Goal: Book appointment/travel/reservation

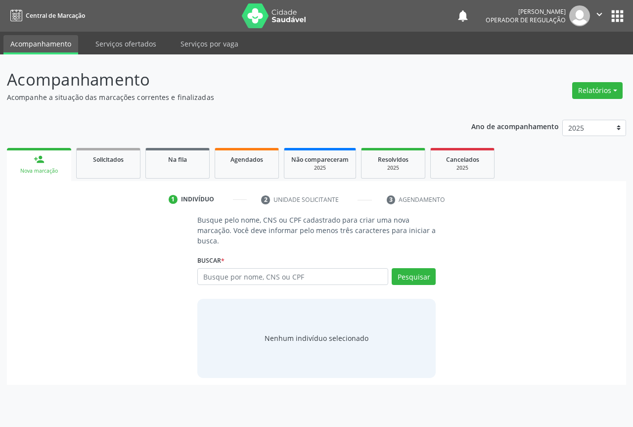
click at [243, 276] on input "text" at bounding box center [292, 276] width 191 height 17
type input "[PERSON_NAME]"
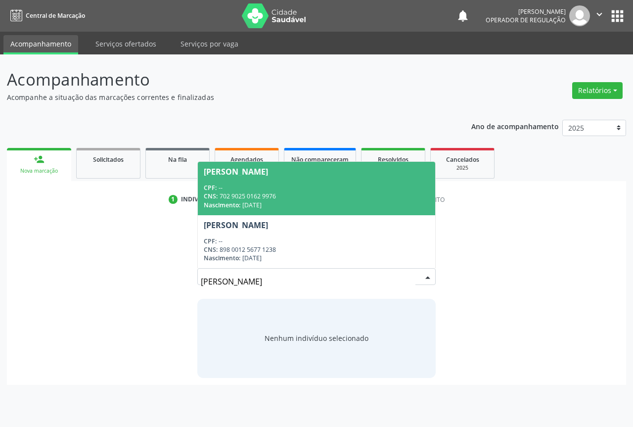
click at [228, 199] on div "CNS: 702 9025 0162 9976" at bounding box center [317, 196] width 226 height 8
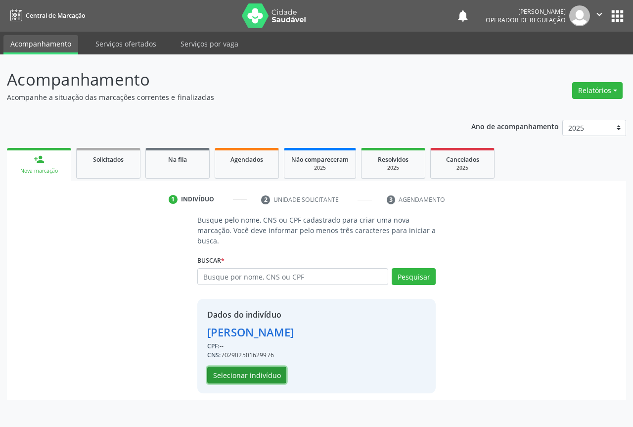
click at [239, 377] on button "Selecionar indivíduo" at bounding box center [246, 375] width 79 height 17
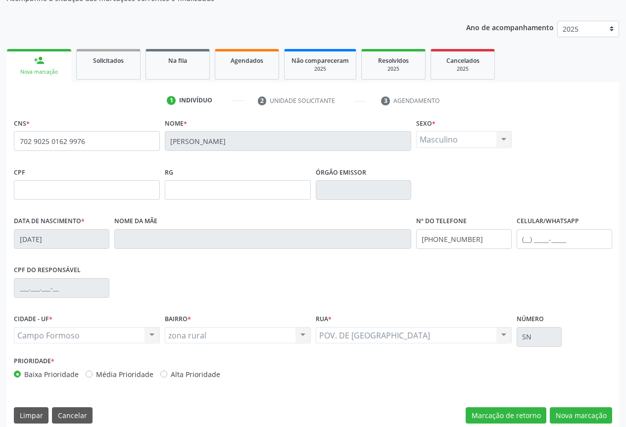
scroll to position [109, 0]
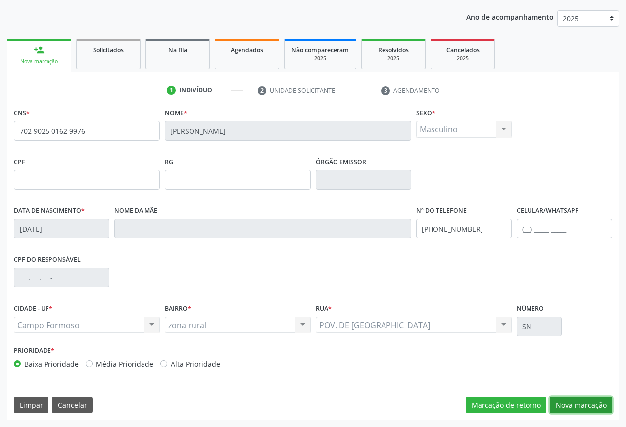
click at [583, 403] on button "Nova marcação" at bounding box center [581, 405] width 62 height 17
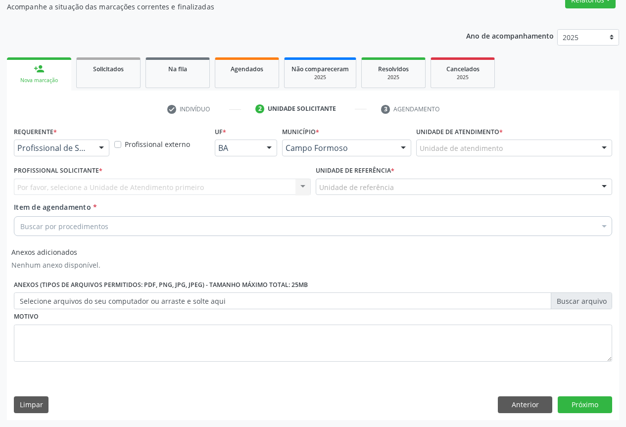
scroll to position [91, 0]
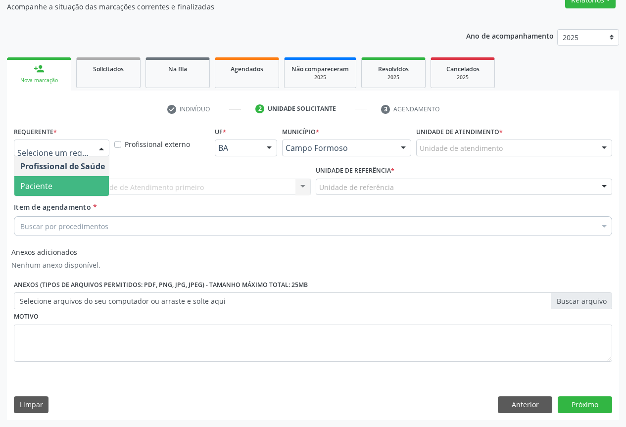
drag, startPoint x: 40, startPoint y: 187, endPoint x: 76, endPoint y: 185, distance: 36.1
click at [40, 187] on span "Paciente" at bounding box center [36, 186] width 32 height 11
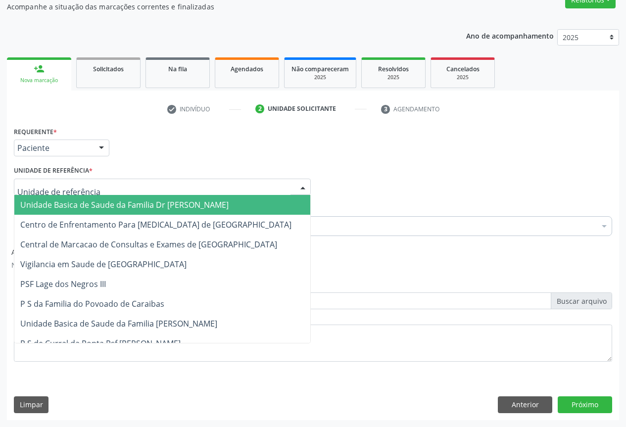
click at [143, 184] on div at bounding box center [162, 187] width 297 height 17
click at [105, 203] on span "Unidade Basica de Saude da Familia Dr [PERSON_NAME]" at bounding box center [124, 204] width 208 height 11
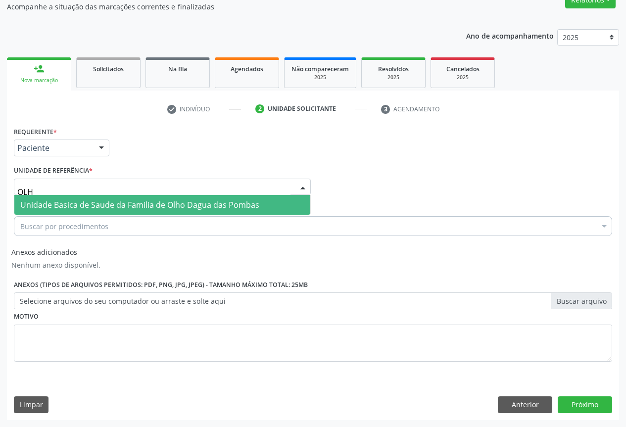
type input "OLHO"
click at [177, 210] on span "Unidade Basica de Saude da Familia de Olho Dagua das Pombas" at bounding box center [139, 204] width 239 height 11
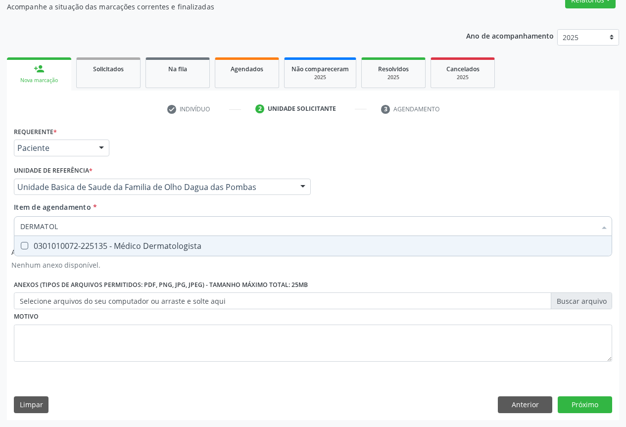
type input "DERMATOLO"
click at [65, 242] on div "0301010072-225135 - Médico Dermatologista" at bounding box center [312, 246] width 585 height 8
checkbox Dermatologista "true"
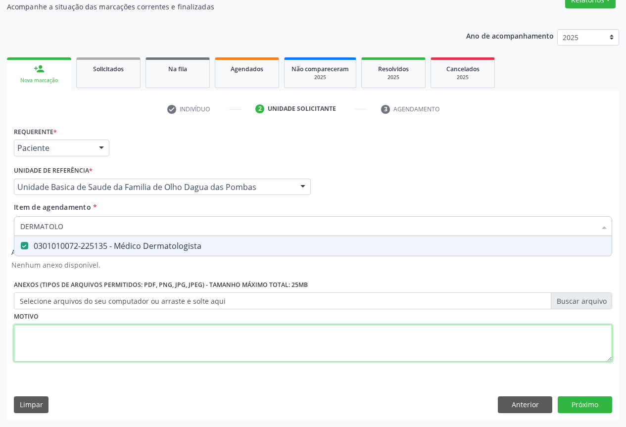
click at [83, 330] on div "Requerente * Paciente Profissional de Saúde Paciente Nenhum resultado encontrad…" at bounding box center [313, 249] width 598 height 251
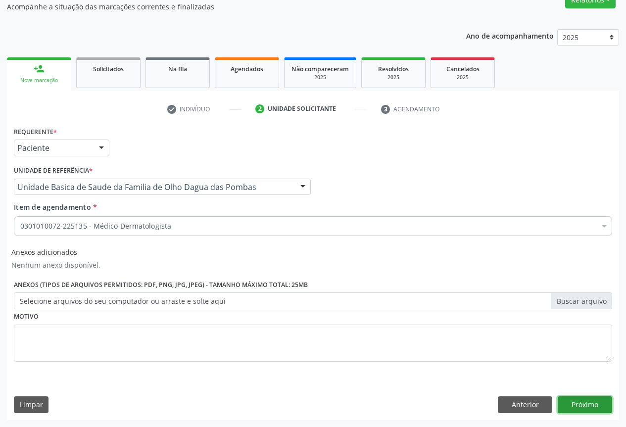
click at [572, 400] on button "Próximo" at bounding box center [584, 404] width 54 height 17
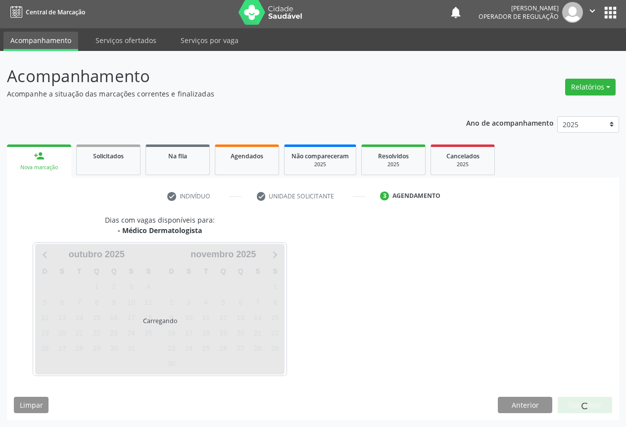
scroll to position [3, 0]
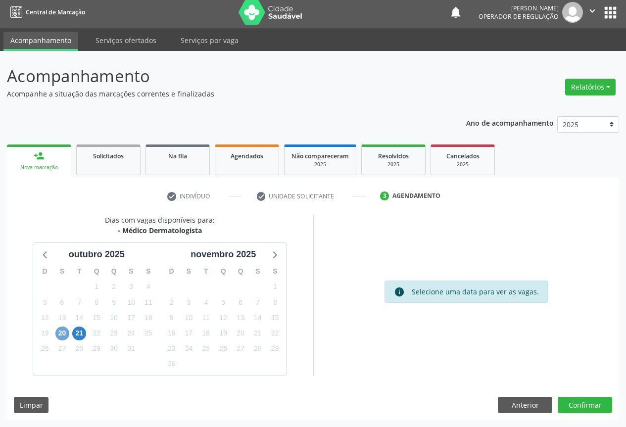
click at [61, 331] on span "20" at bounding box center [62, 333] width 14 height 14
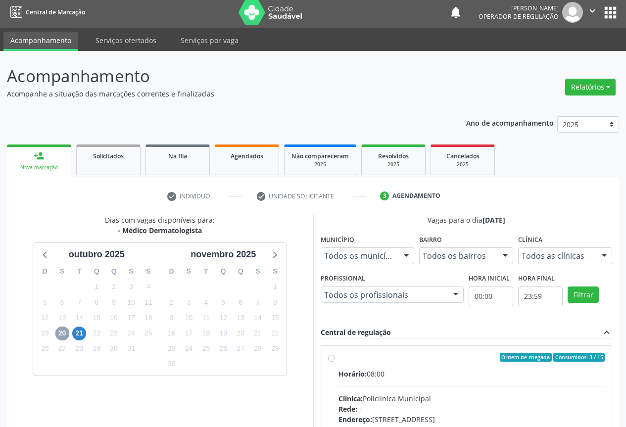
scroll to position [53, 0]
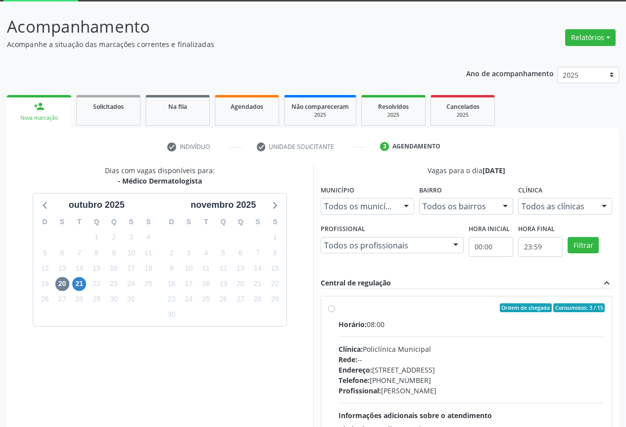
click at [335, 310] on div "Ordem de chegada Consumidos: 3 / 15 Horário: 08:00 Clínica: Policlínica Municip…" at bounding box center [466, 379] width 277 height 152
radio input "true"
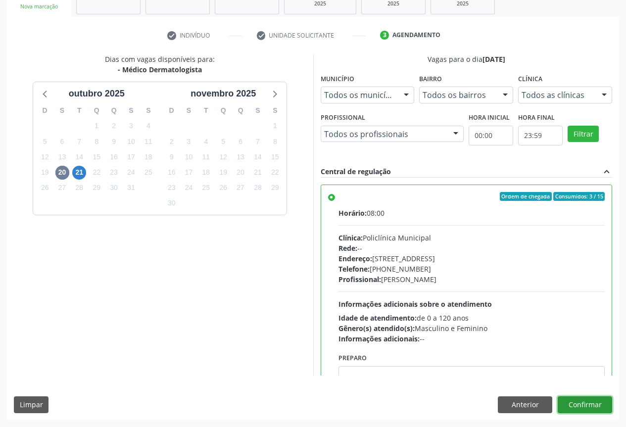
click at [586, 405] on button "Confirmar" at bounding box center [584, 404] width 54 height 17
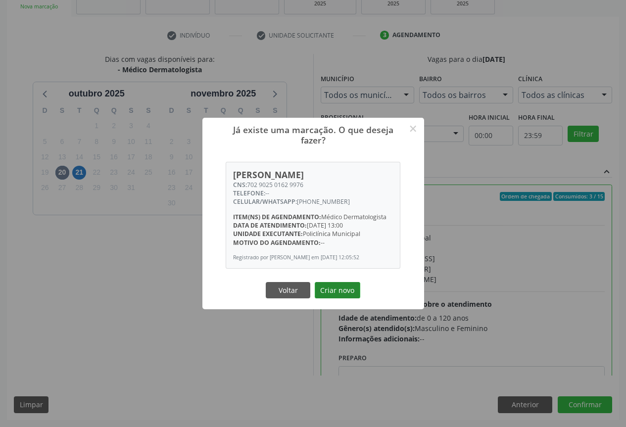
click at [341, 287] on button "Criar novo" at bounding box center [338, 290] width 46 height 17
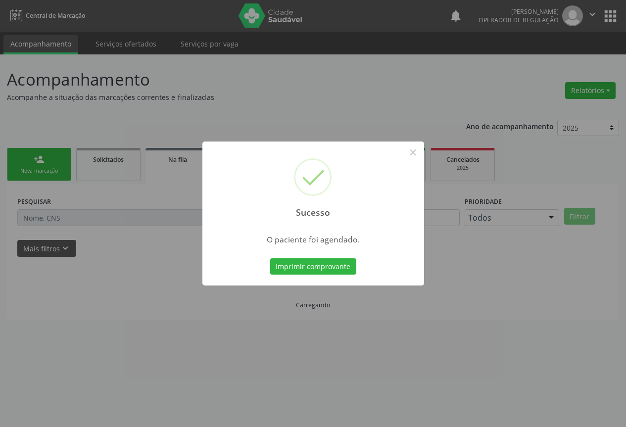
scroll to position [0, 0]
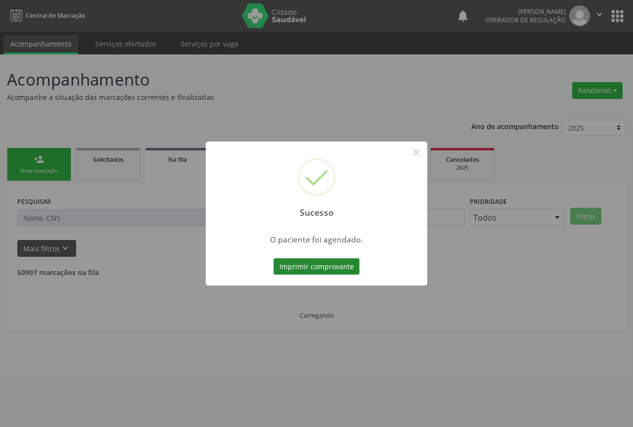
click at [322, 273] on button "Imprimir comprovante" at bounding box center [317, 266] width 86 height 17
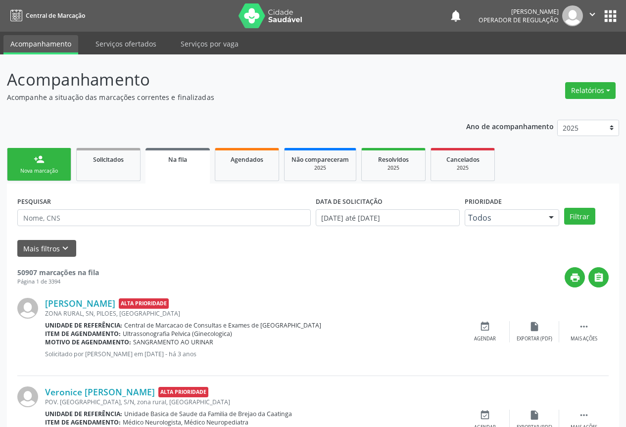
click at [53, 168] on div "Nova marcação" at bounding box center [38, 170] width 49 height 7
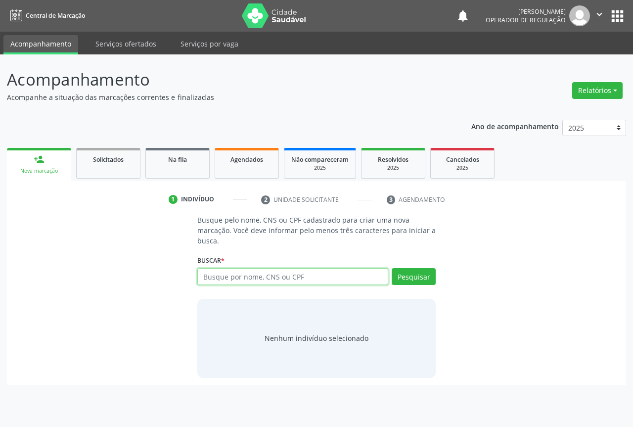
click at [232, 277] on input "text" at bounding box center [292, 276] width 191 height 17
type input "MARCIA GEANE EVANGELISTA DA SILVA"
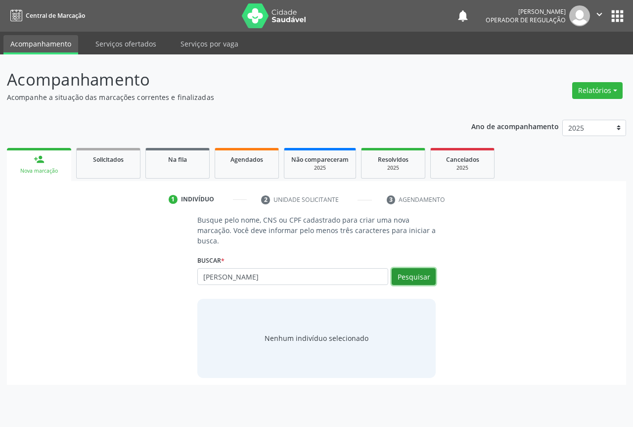
click at [417, 278] on button "Pesquisar" at bounding box center [414, 276] width 44 height 17
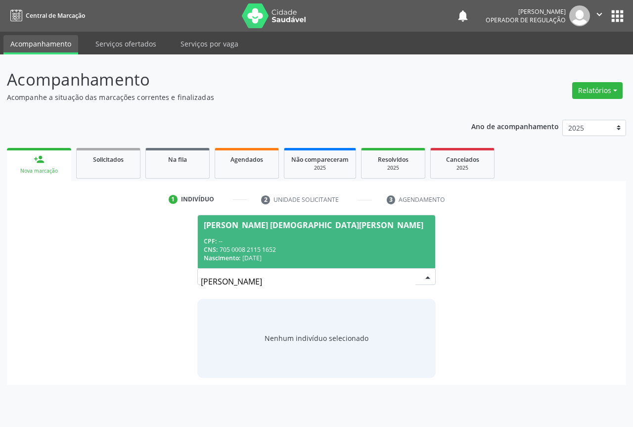
click at [232, 246] on div "CNS: 705 0008 2115 1652" at bounding box center [317, 249] width 226 height 8
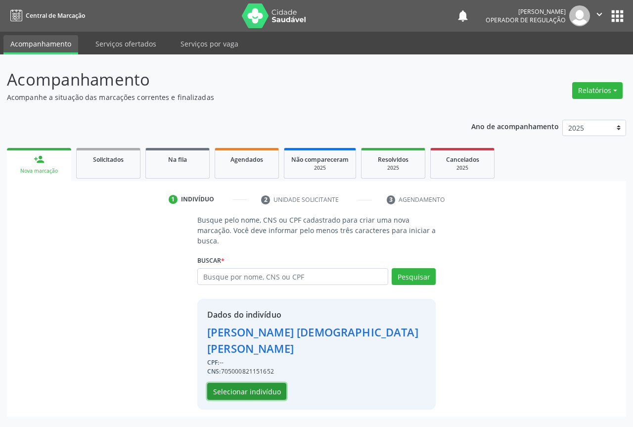
click at [249, 383] on button "Selecionar indivíduo" at bounding box center [246, 391] width 79 height 17
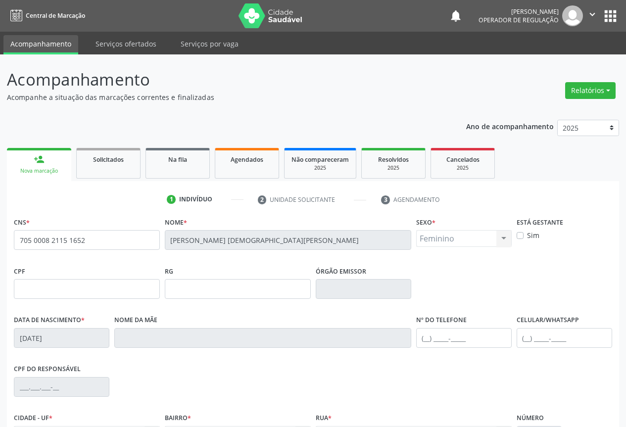
scroll to position [109, 0]
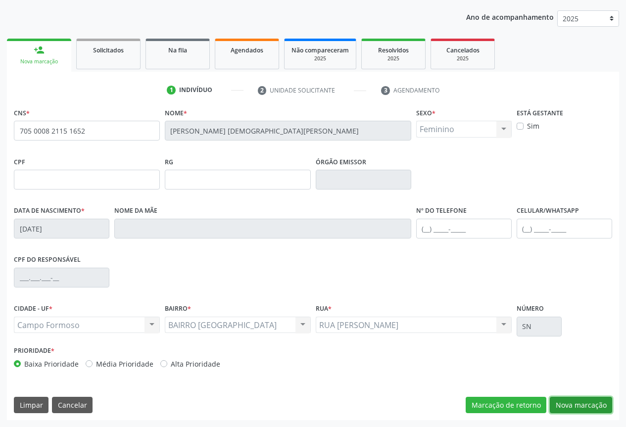
click at [566, 402] on button "Nova marcação" at bounding box center [581, 405] width 62 height 17
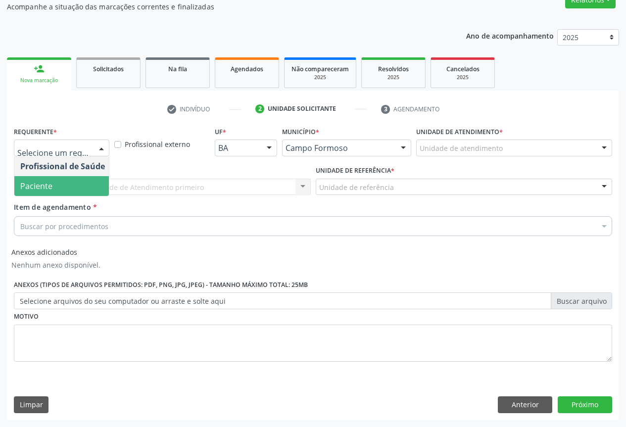
click at [50, 183] on span "Paciente" at bounding box center [36, 186] width 32 height 11
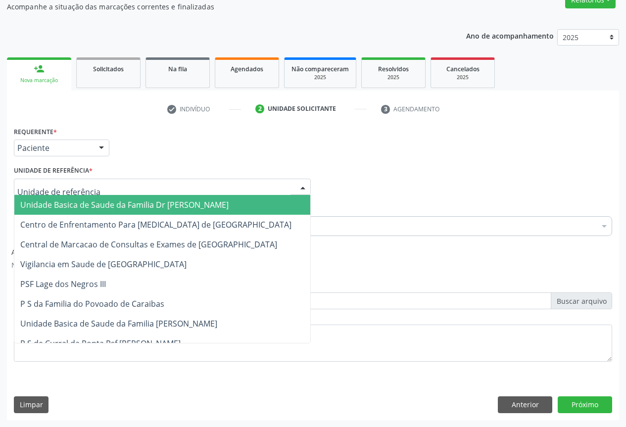
click at [53, 207] on span "Unidade Basica de Saude da Familia Dr [PERSON_NAME]" at bounding box center [124, 204] width 208 height 11
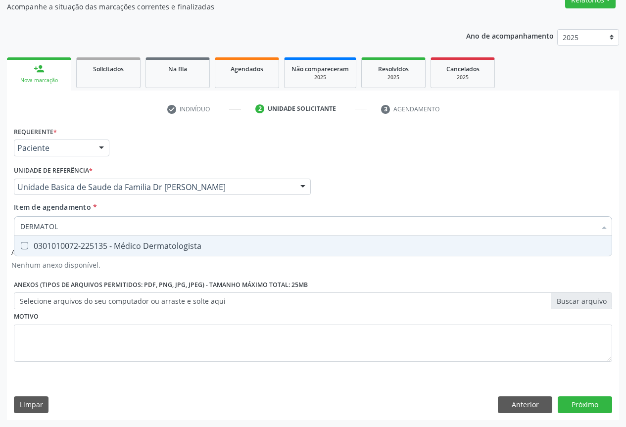
type input "DERMATOLO"
click at [158, 246] on div "0301010072-225135 - Médico Dermatologista" at bounding box center [312, 246] width 585 height 8
checkbox Dermatologista "true"
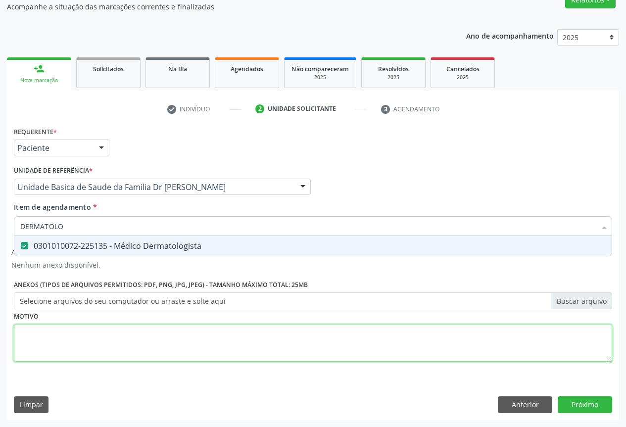
click at [162, 336] on div "Requerente * Paciente Profissional de Saúde Paciente Nenhum resultado encontrad…" at bounding box center [313, 249] width 598 height 251
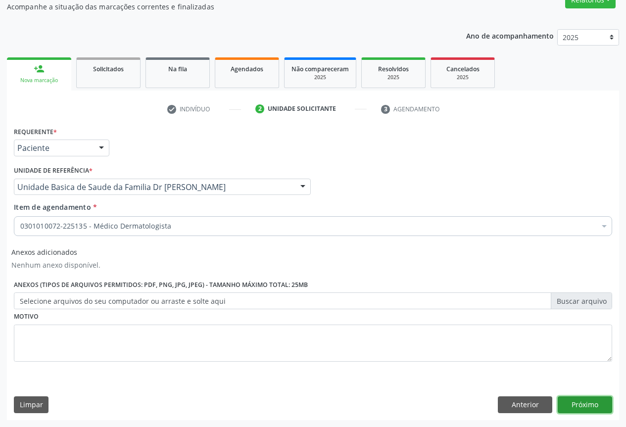
click at [587, 402] on button "Próximo" at bounding box center [584, 404] width 54 height 17
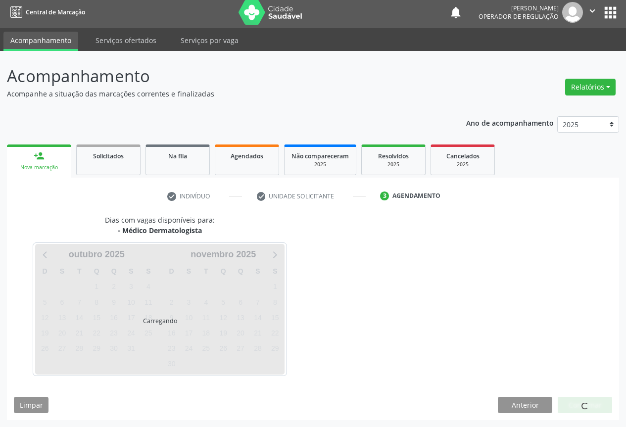
scroll to position [3, 0]
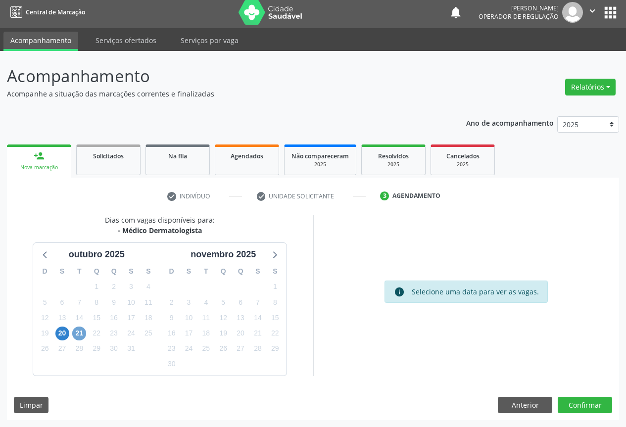
click at [77, 338] on span "21" at bounding box center [79, 333] width 14 height 14
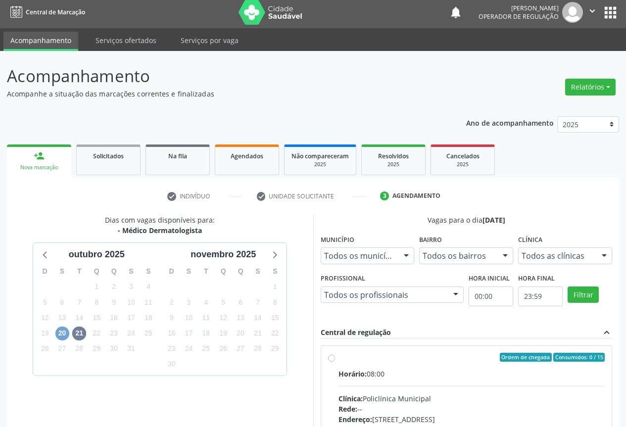
click at [59, 332] on span "20" at bounding box center [62, 333] width 14 height 14
click at [379, 370] on div "Horário: 08:00" at bounding box center [471, 374] width 267 height 10
click at [335, 362] on input "Ordem de chegada Consumidos: 5 / 15 Horário: 08:00 Clínica: Policlínica Municip…" at bounding box center [331, 357] width 7 height 9
radio input "true"
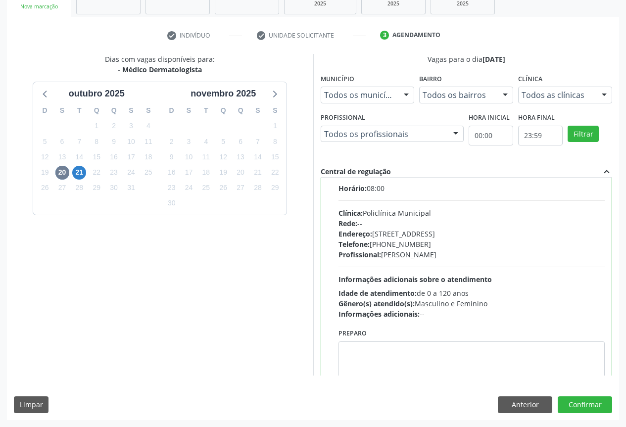
scroll to position [0, 0]
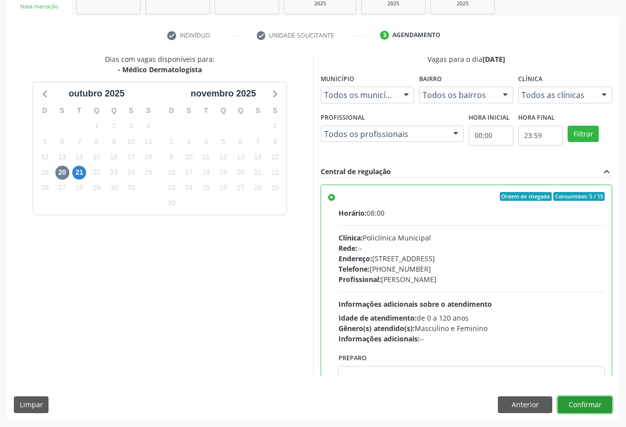
click at [580, 403] on button "Confirmar" at bounding box center [584, 404] width 54 height 17
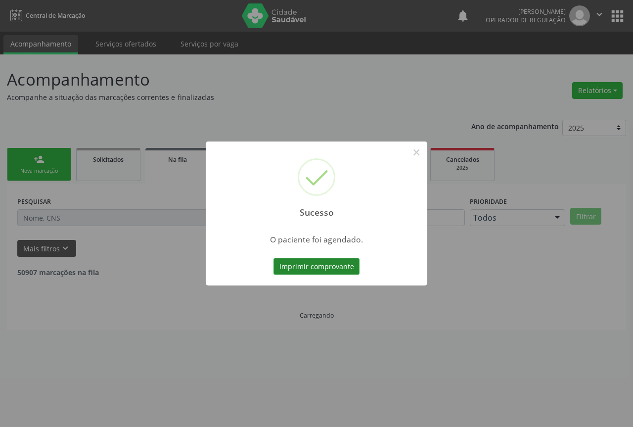
click at [324, 264] on button "Imprimir comprovante" at bounding box center [317, 266] width 86 height 17
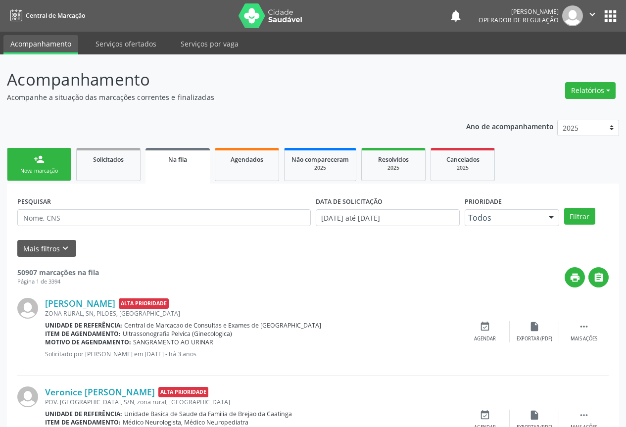
click at [592, 10] on icon "" at bounding box center [592, 14] width 11 height 11
click at [549, 60] on link "Sair" at bounding box center [567, 60] width 68 height 14
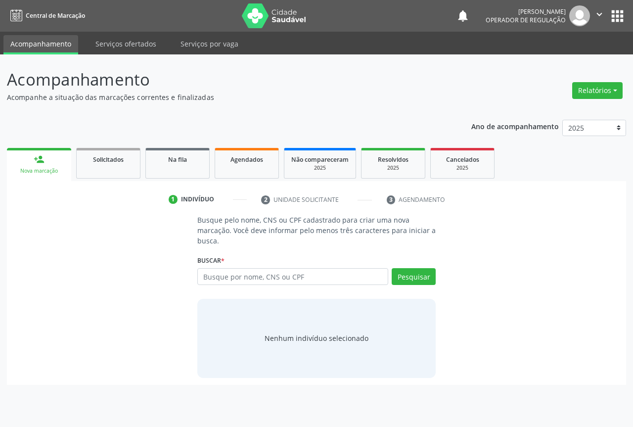
click at [220, 276] on input "text" at bounding box center [292, 276] width 191 height 17
click at [218, 277] on input "text" at bounding box center [292, 276] width 191 height 17
type input "[PERSON_NAME]"
click at [411, 272] on button "Pesquisar" at bounding box center [414, 276] width 44 height 17
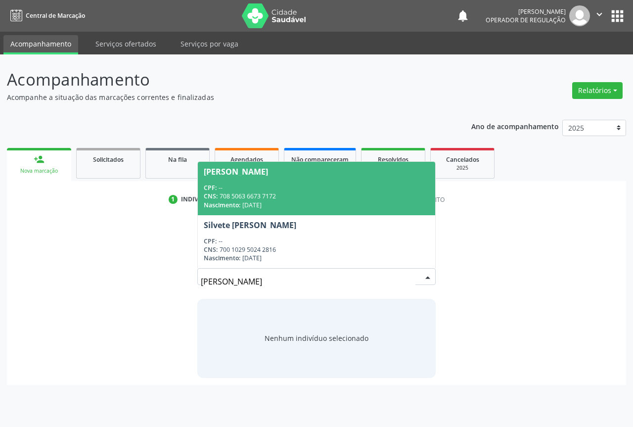
click at [239, 196] on div "CNS: 708 5063 6673 7172" at bounding box center [317, 196] width 226 height 8
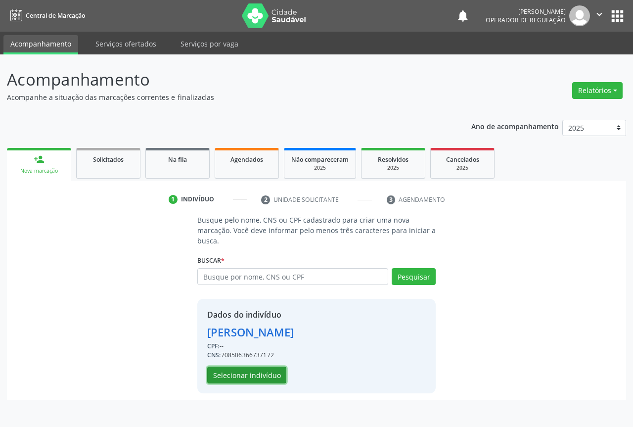
click at [247, 374] on button "Selecionar indivíduo" at bounding box center [246, 375] width 79 height 17
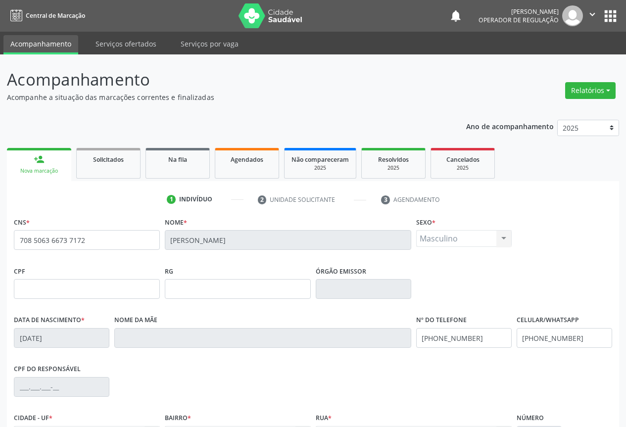
scroll to position [109, 0]
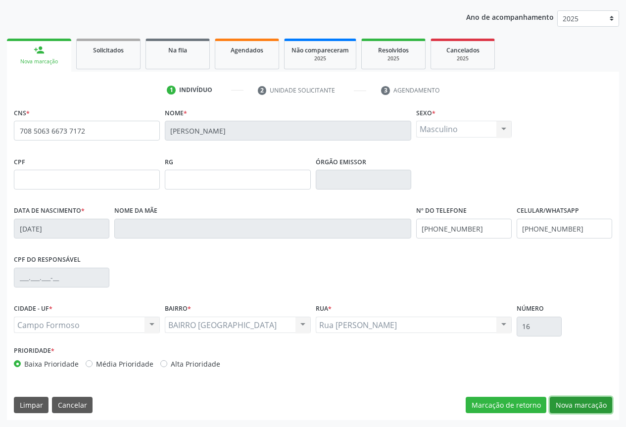
click at [586, 403] on button "Nova marcação" at bounding box center [581, 405] width 62 height 17
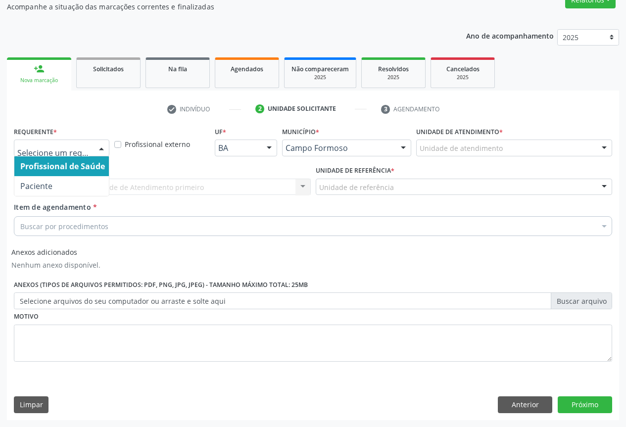
click at [90, 148] on div at bounding box center [61, 147] width 95 height 17
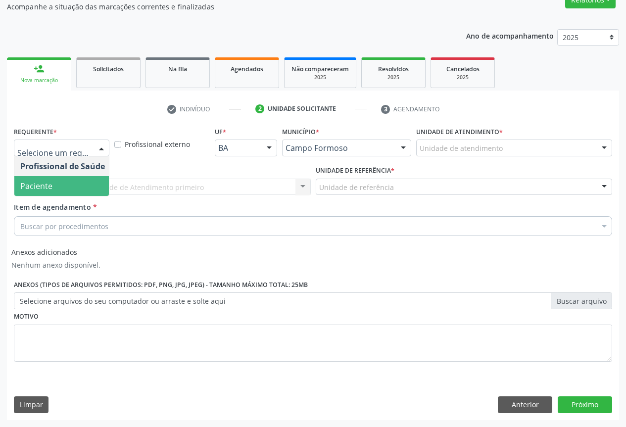
drag, startPoint x: 53, startPoint y: 184, endPoint x: 136, endPoint y: 194, distance: 83.7
click at [52, 184] on span "Paciente" at bounding box center [62, 186] width 96 height 20
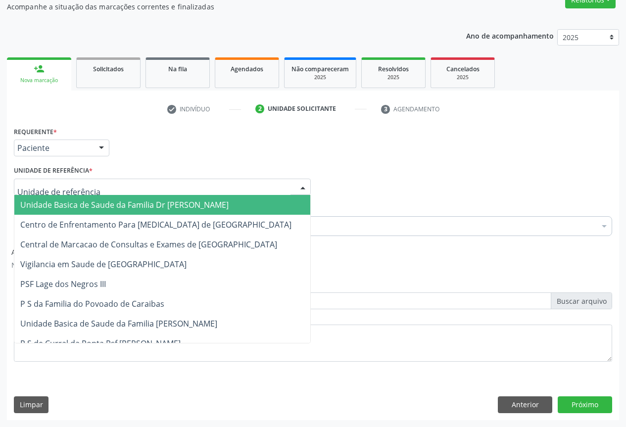
click at [177, 188] on div at bounding box center [162, 187] width 297 height 17
click at [85, 203] on span "Unidade Basica de Saude da Familia Dr [PERSON_NAME]" at bounding box center [124, 204] width 208 height 11
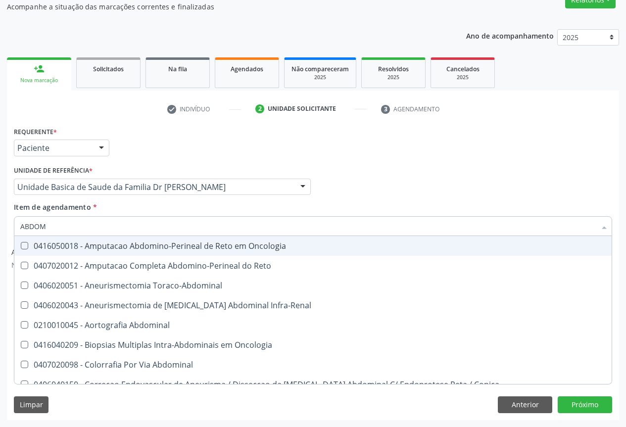
type input "ABDOME"
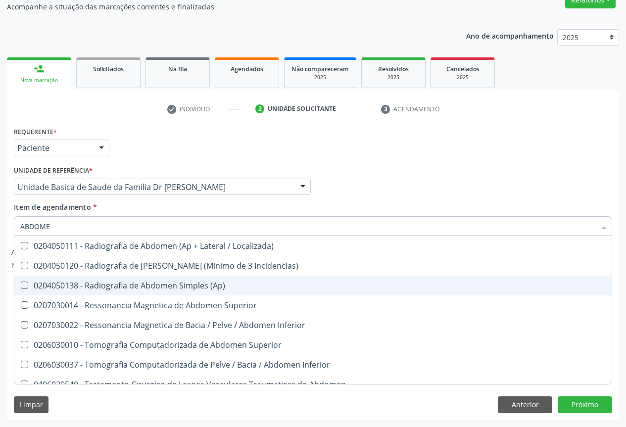
scroll to position [50, 0]
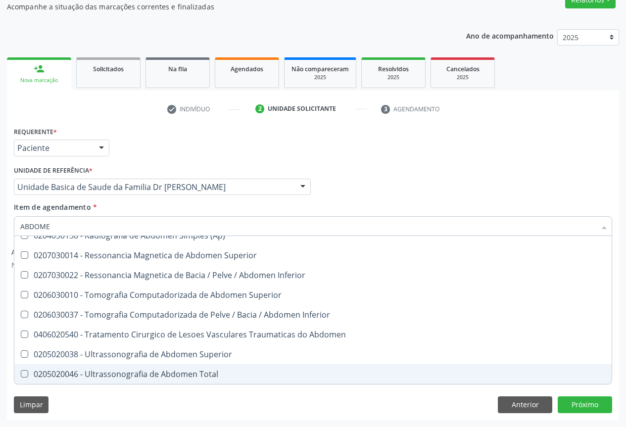
click at [148, 371] on div "0205020046 - Ultrassonografia de Abdomen Total" at bounding box center [312, 374] width 585 height 8
checkbox Total "true"
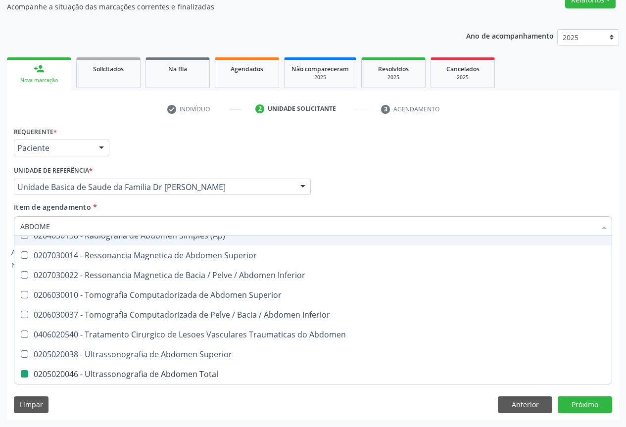
click at [222, 159] on div "Requerente * Paciente Profissional de Saúde Paciente Nenhum resultado encontrad…" at bounding box center [312, 143] width 603 height 39
checkbox Incidencias\) "true"
checkbox Total "false"
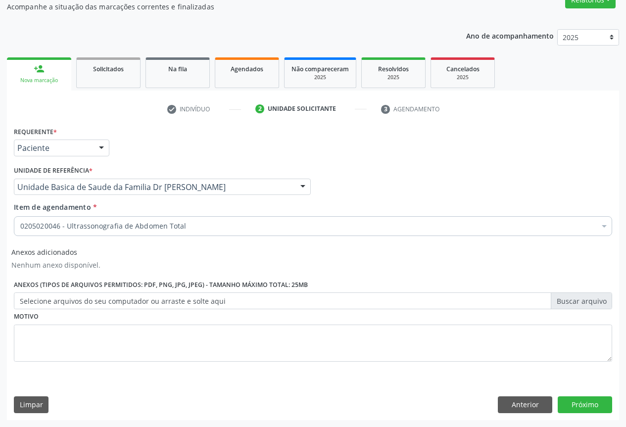
scroll to position [0, 0]
click at [572, 398] on button "Próximo" at bounding box center [584, 404] width 54 height 17
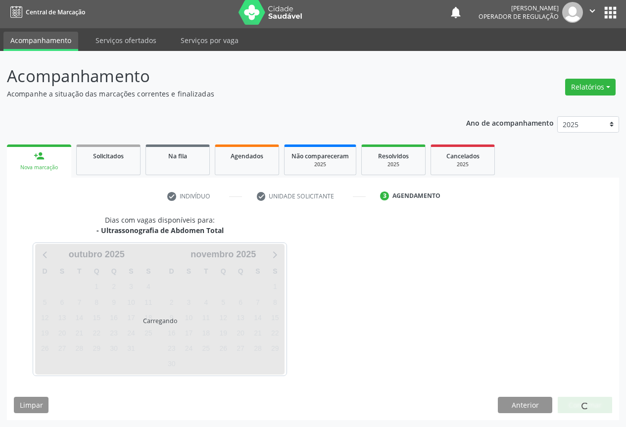
scroll to position [3, 0]
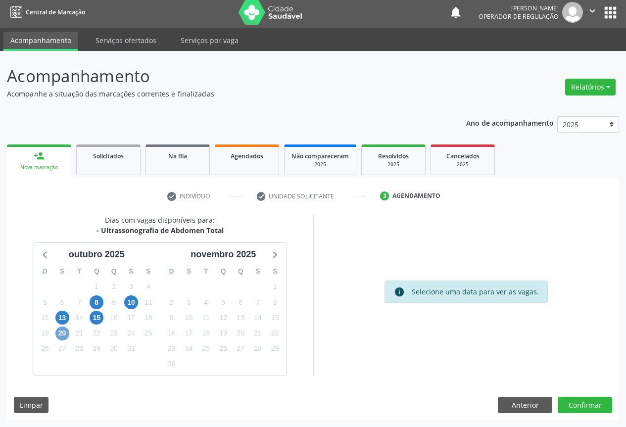
click at [65, 332] on span "20" at bounding box center [62, 333] width 14 height 14
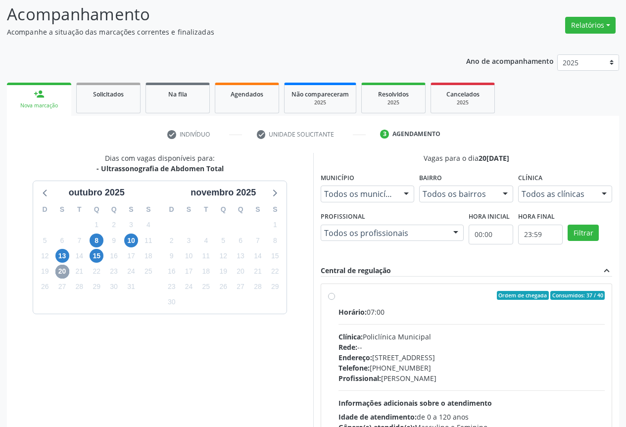
scroll to position [16, 0]
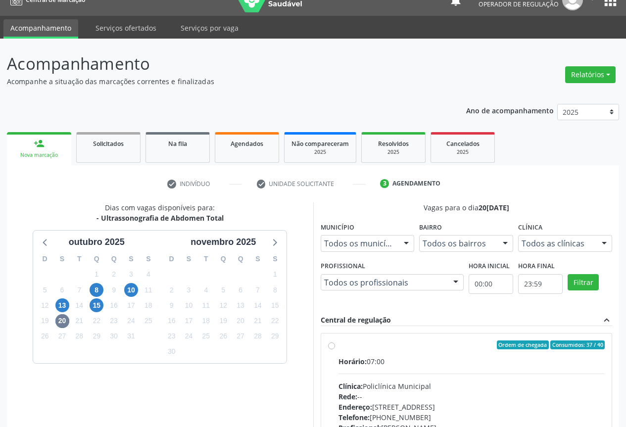
drag, startPoint x: 332, startPoint y: 351, endPoint x: 368, endPoint y: 349, distance: 35.2
click at [334, 351] on div "Ordem de chegada Consumidos: 37 / 40 Horário: 07:00 Clínica: Policlínica Munici…" at bounding box center [466, 416] width 277 height 152
radio input "true"
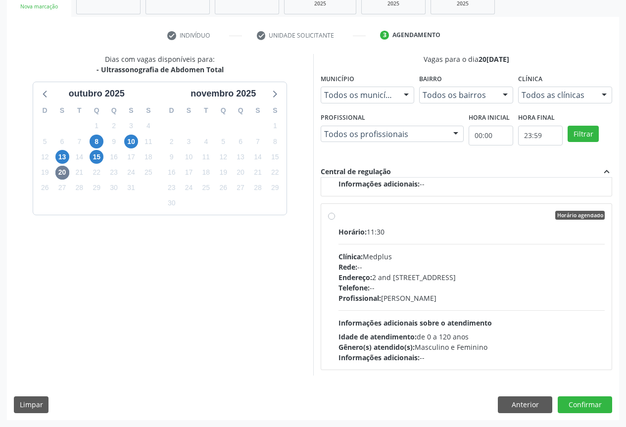
scroll to position [1336, 0]
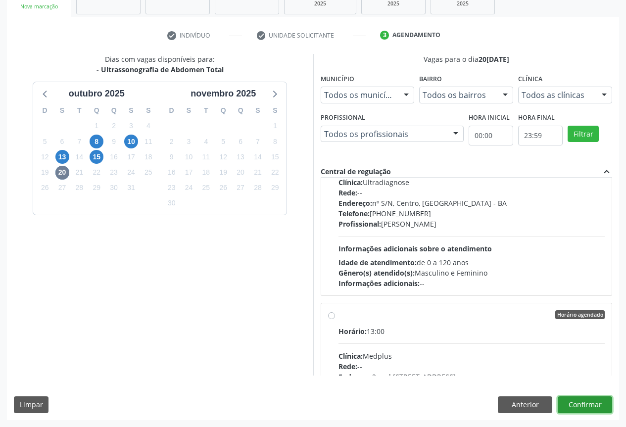
click at [580, 404] on button "Confirmar" at bounding box center [584, 404] width 54 height 17
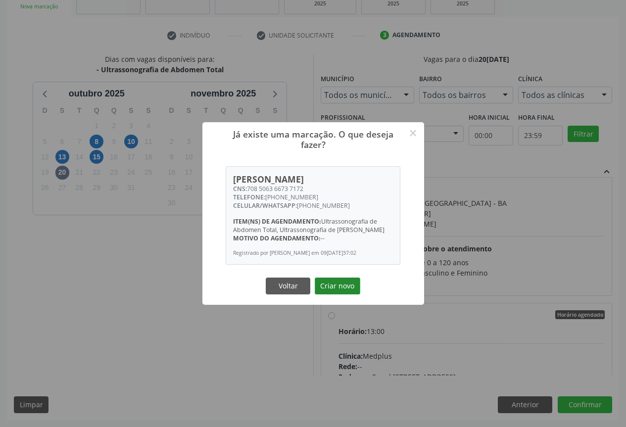
click at [337, 285] on button "Criar novo" at bounding box center [338, 285] width 46 height 17
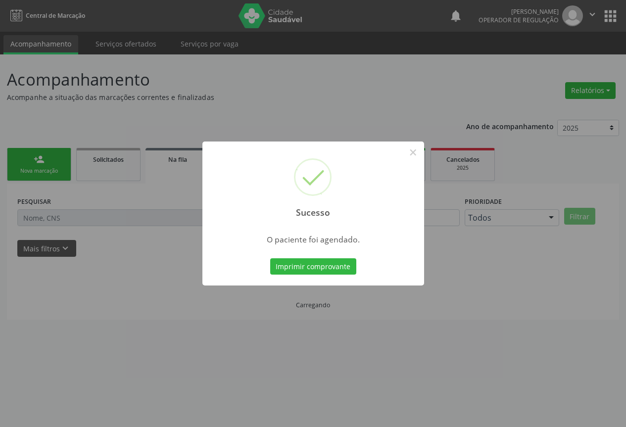
scroll to position [0, 0]
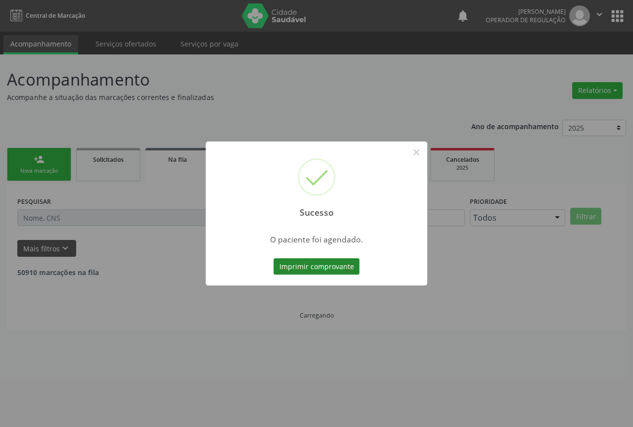
click at [311, 269] on button "Imprimir comprovante" at bounding box center [317, 266] width 86 height 17
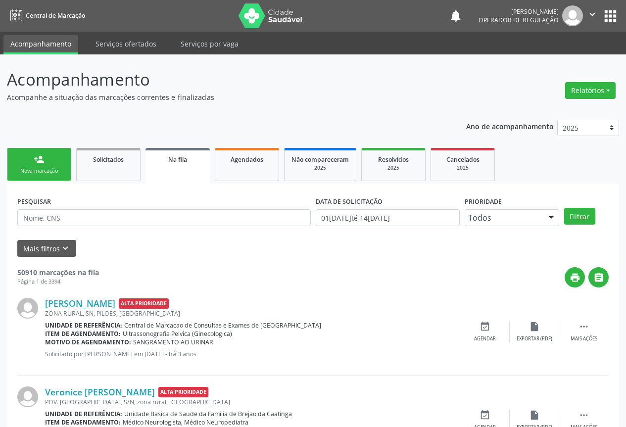
click at [37, 171] on div "Nova marcação" at bounding box center [38, 170] width 49 height 7
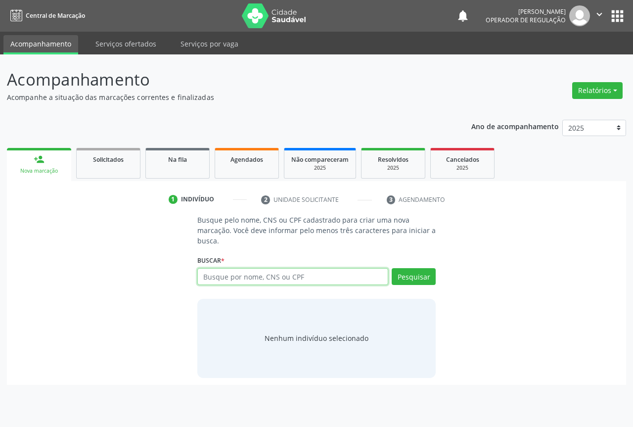
click at [233, 273] on input "text" at bounding box center [292, 276] width 191 height 17
type input "[PERSON_NAME]"
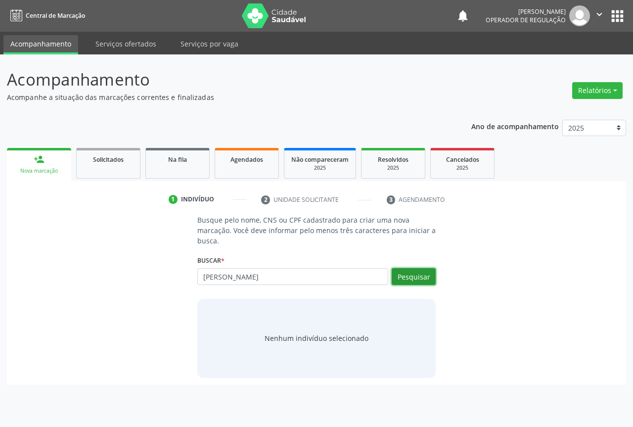
click at [424, 278] on button "Pesquisar" at bounding box center [414, 276] width 44 height 17
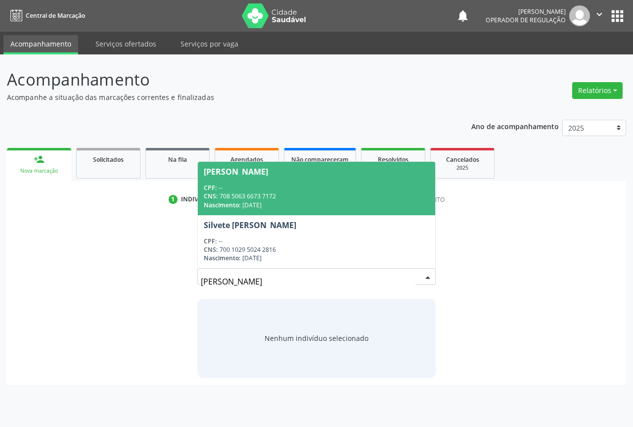
click at [231, 194] on div "CNS: 708 5063 6673 7172" at bounding box center [317, 196] width 226 height 8
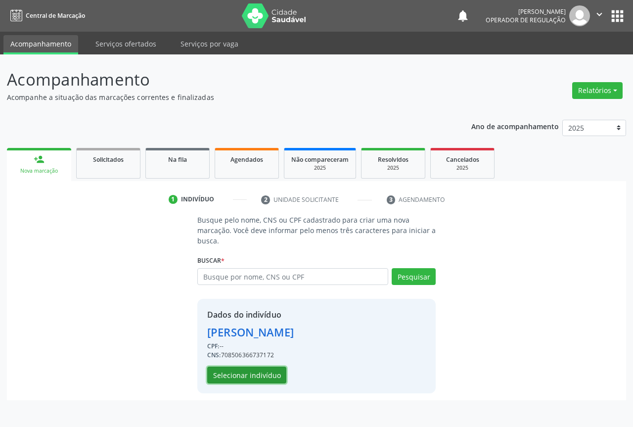
click at [237, 375] on button "Selecionar indivíduo" at bounding box center [246, 375] width 79 height 17
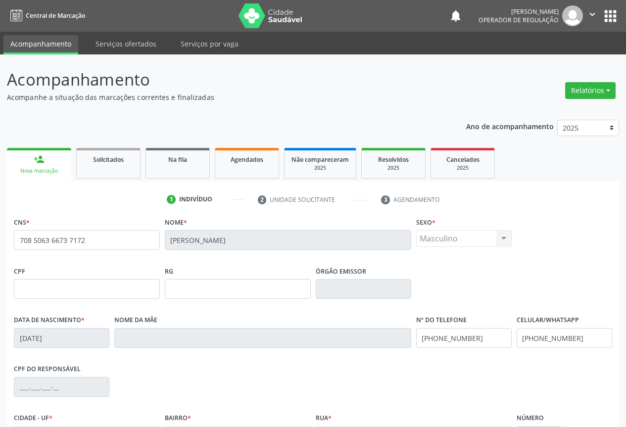
scroll to position [109, 0]
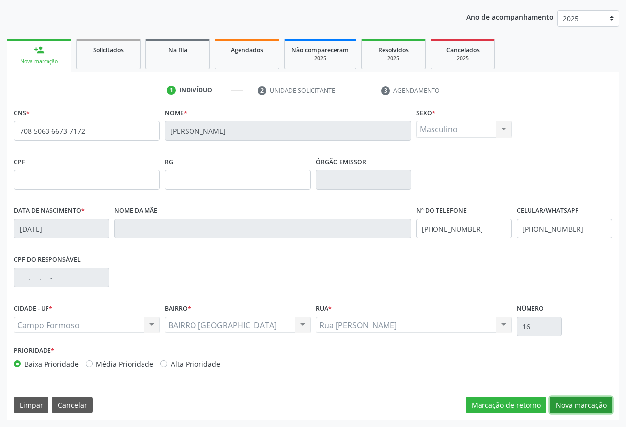
click at [575, 404] on button "Nova marcação" at bounding box center [581, 405] width 62 height 17
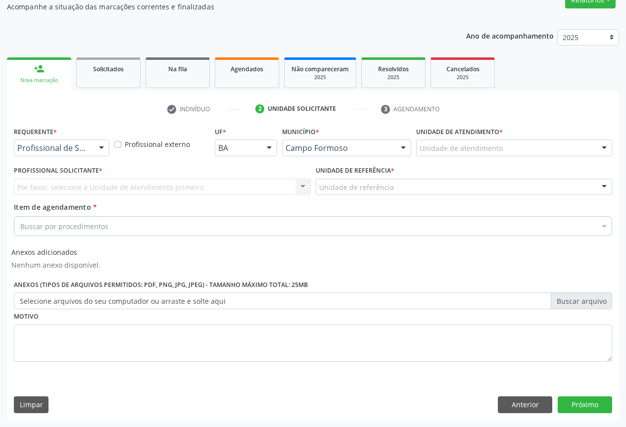
scroll to position [91, 0]
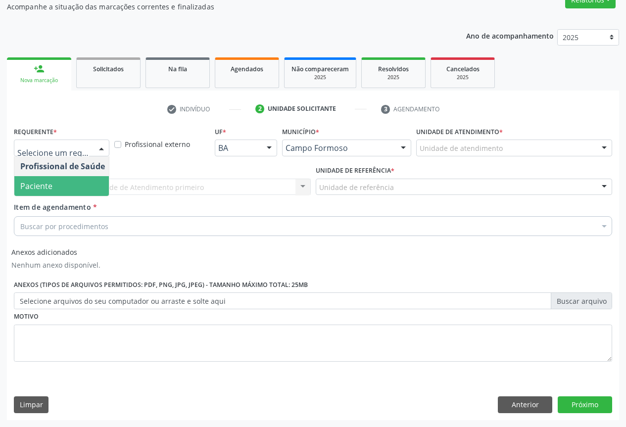
click at [46, 185] on span "Paciente" at bounding box center [36, 186] width 32 height 11
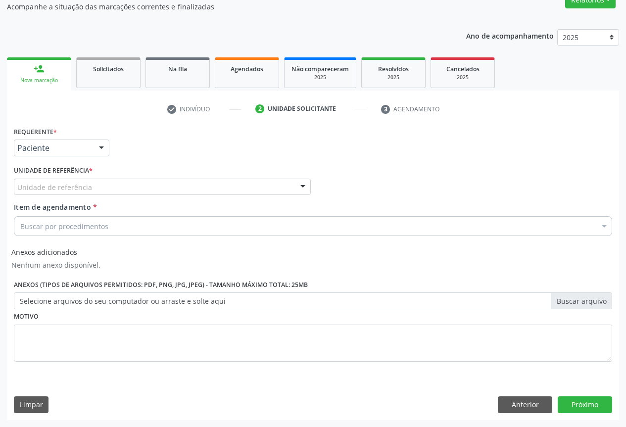
click at [274, 185] on div "Unidade de referência" at bounding box center [162, 187] width 297 height 17
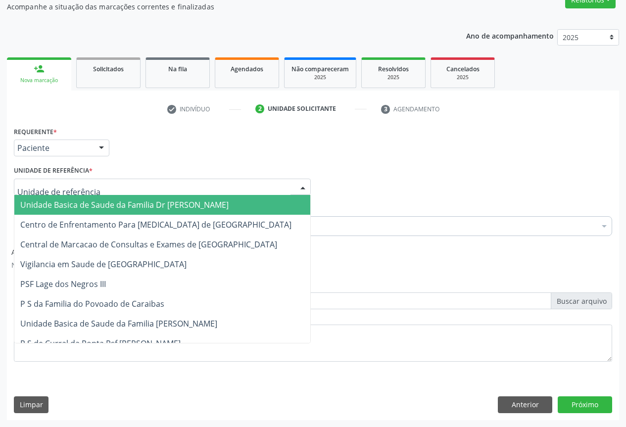
click at [89, 202] on span "Unidade Basica de Saude da Familia Dr [PERSON_NAME]" at bounding box center [124, 204] width 208 height 11
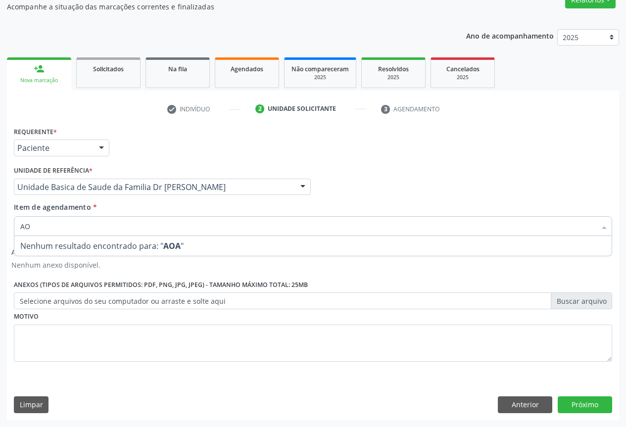
type input "A"
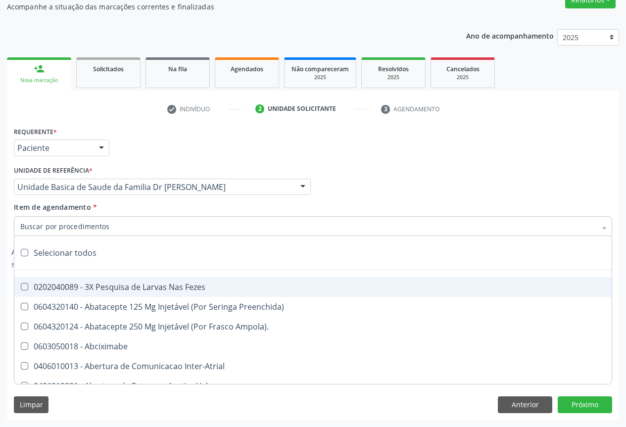
type input "A"
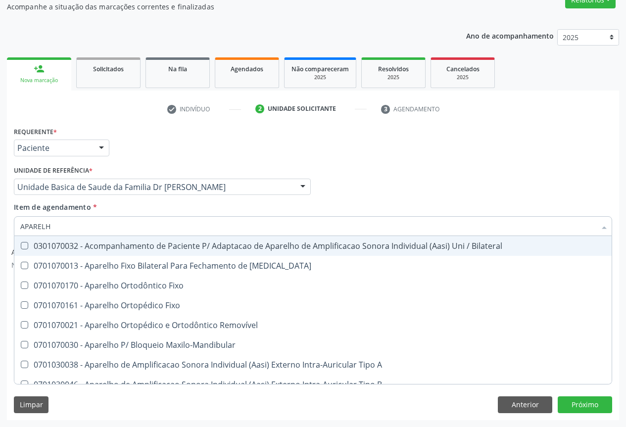
type input "APARELHO"
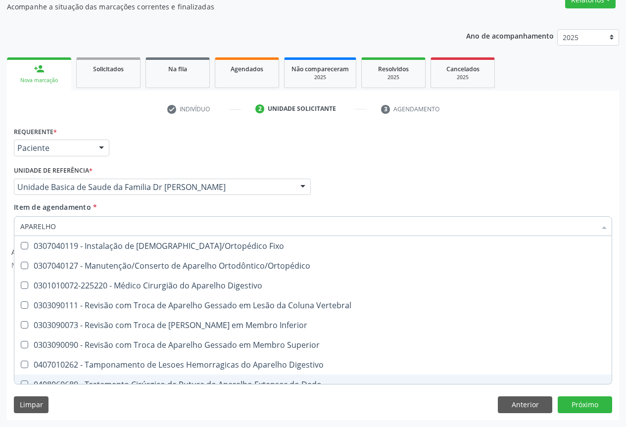
scroll to position [604, 0]
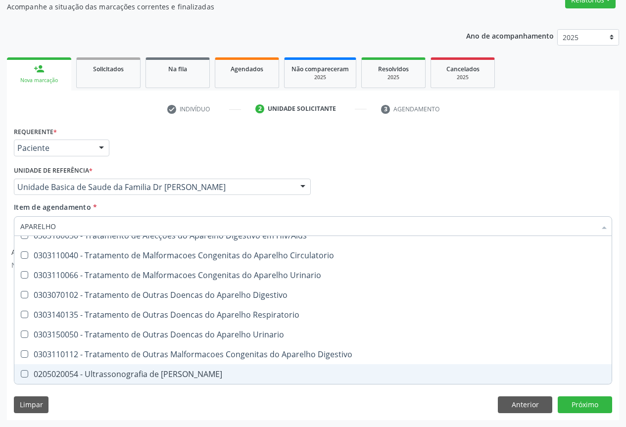
click at [117, 375] on div "0205020054 - Ultrassonografia de [PERSON_NAME]" at bounding box center [312, 374] width 585 height 8
checkbox Urinario "true"
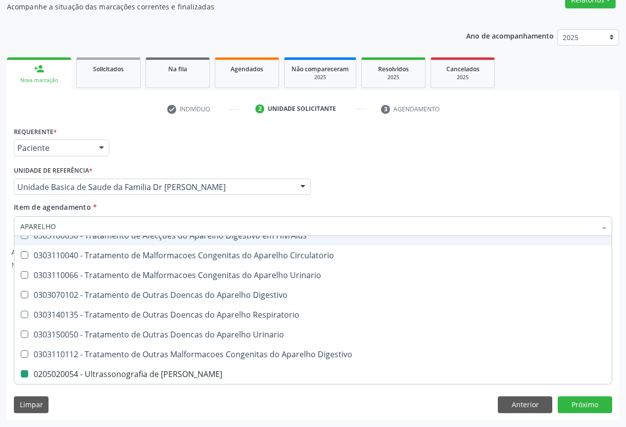
click at [123, 209] on div "Item de agendamento * APARELHO Desfazer seleção 0301070032 - Acompanhamento de …" at bounding box center [313, 217] width 598 height 31
checkbox Diastema "true"
checkbox Urinario "false"
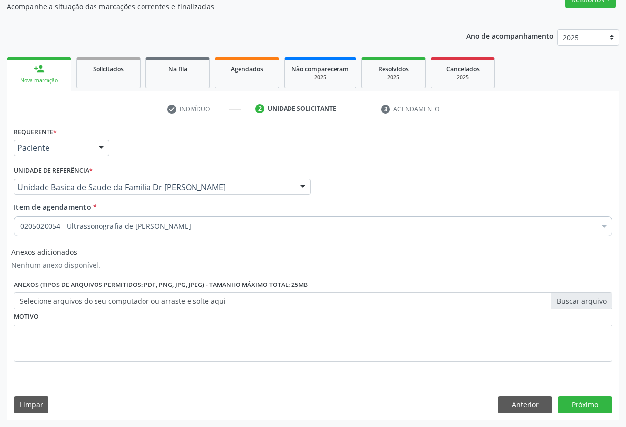
scroll to position [0, 0]
click at [588, 401] on button "Próximo" at bounding box center [584, 404] width 54 height 17
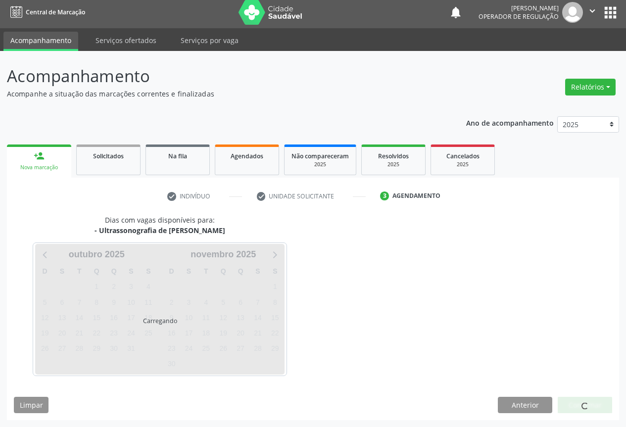
scroll to position [3, 0]
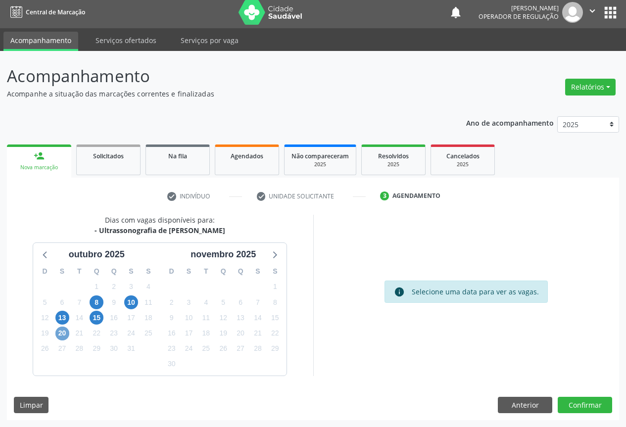
click at [59, 331] on span "20" at bounding box center [62, 333] width 14 height 14
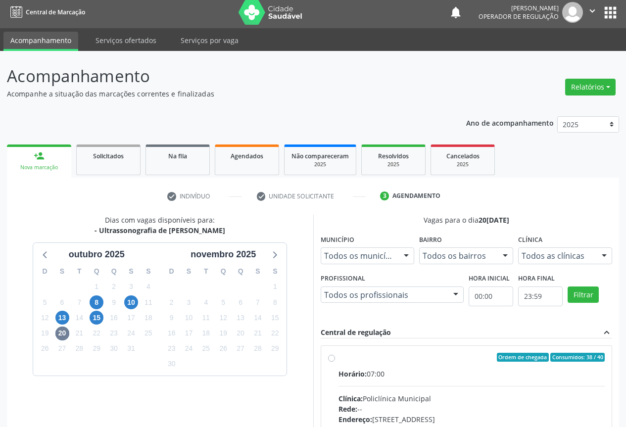
click at [348, 368] on label "Ordem de chegada Consumidos: 38 / 40 Horário: 07:00 Clínica: Policlínica Munici…" at bounding box center [471, 429] width 267 height 152
click at [335, 362] on input "Ordem de chegada Consumidos: 38 / 40 Horário: 07:00 Clínica: Policlínica Munici…" at bounding box center [331, 357] width 7 height 9
radio input "true"
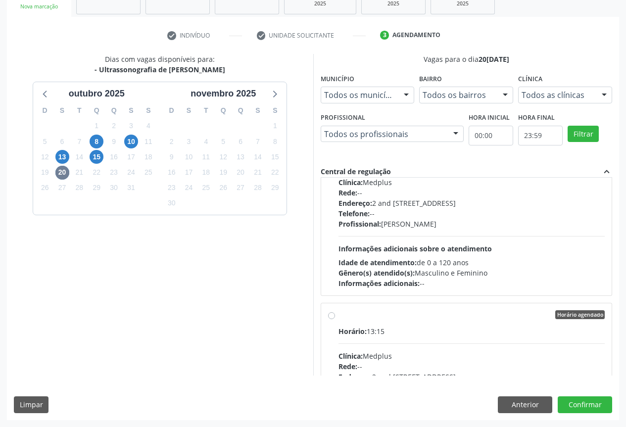
scroll to position [1434, 0]
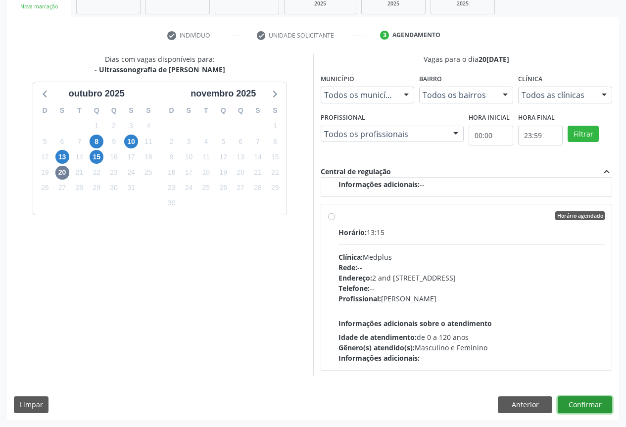
click at [584, 396] on button "Confirmar" at bounding box center [584, 404] width 54 height 17
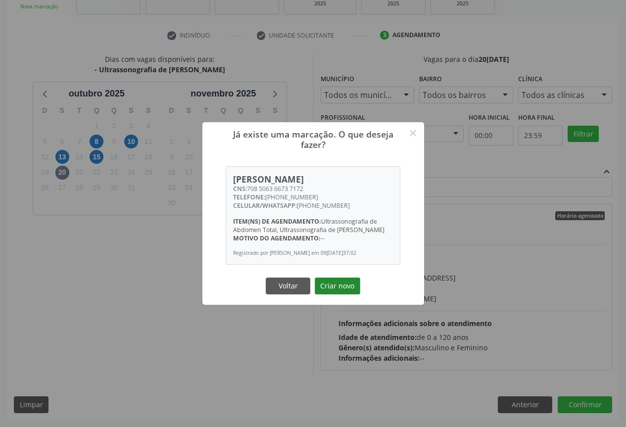
click at [337, 280] on button "Criar novo" at bounding box center [338, 285] width 46 height 17
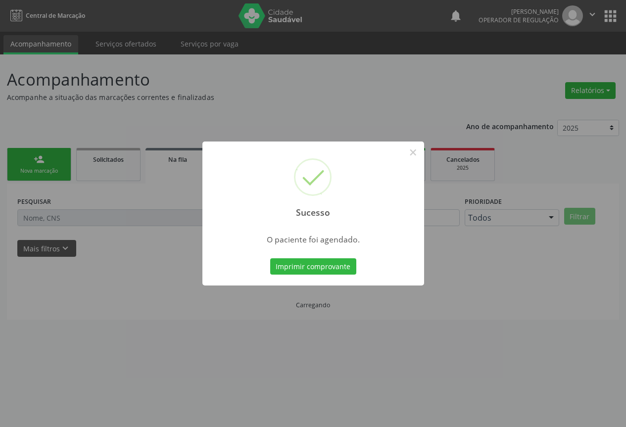
scroll to position [0, 0]
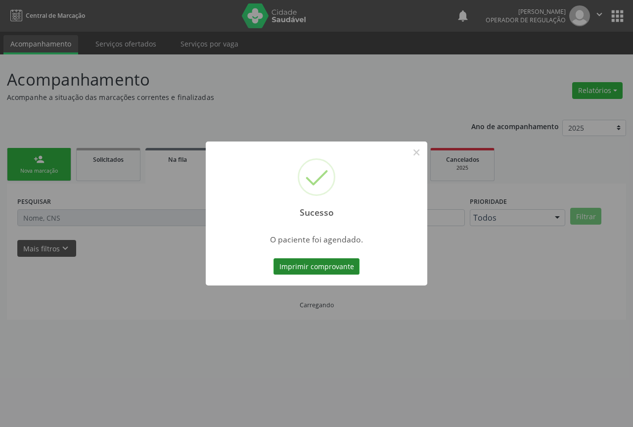
click at [308, 264] on button "Imprimir comprovante" at bounding box center [317, 266] width 86 height 17
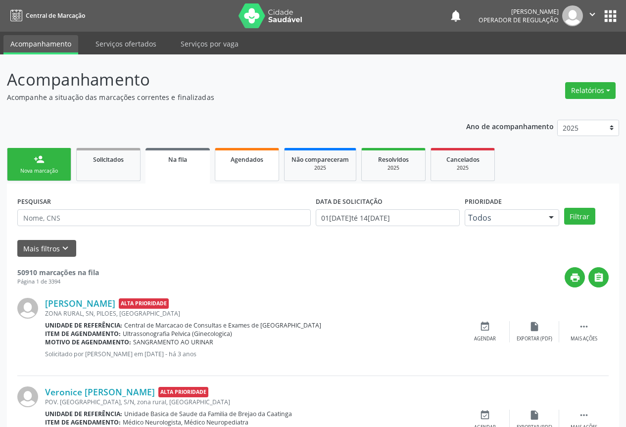
click at [244, 168] on link "Agendados" at bounding box center [247, 164] width 64 height 33
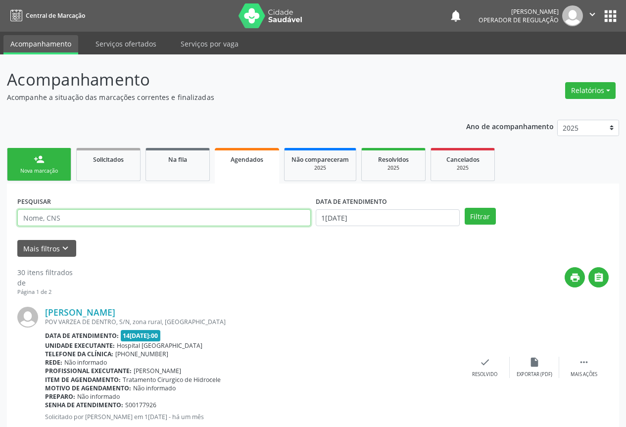
click at [42, 216] on input "text" at bounding box center [163, 217] width 293 height 17
type input "[PERSON_NAME]"
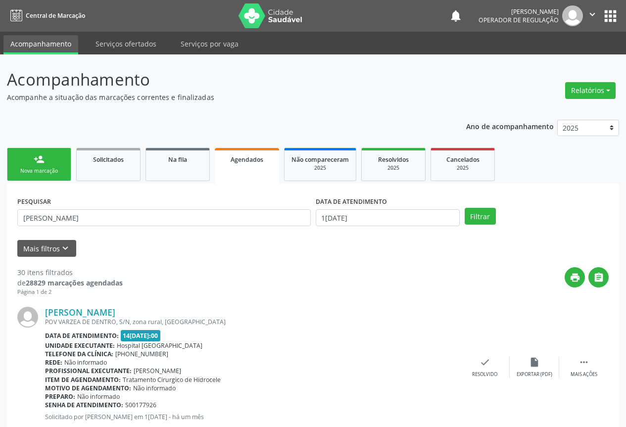
drag, startPoint x: 392, startPoint y: 207, endPoint x: 391, endPoint y: 213, distance: 5.5
click at [391, 207] on div "DATA DE ATENDIMENTO" at bounding box center [388, 201] width 144 height 15
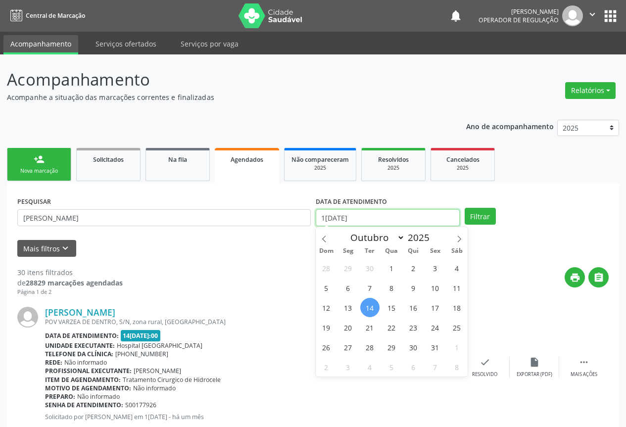
click at [391, 216] on input "1[DATE]" at bounding box center [388, 217] width 144 height 17
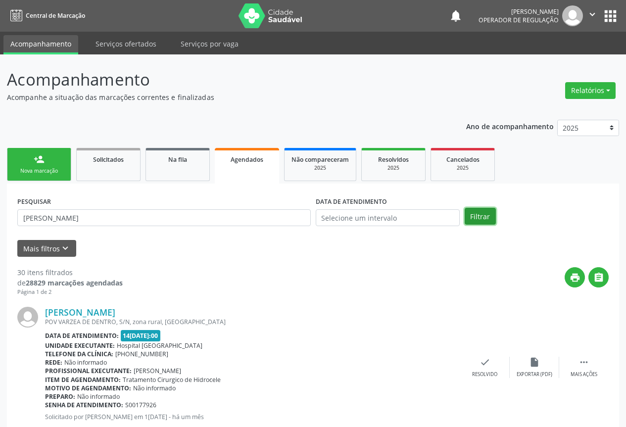
click at [479, 214] on button "Filtrar" at bounding box center [479, 216] width 31 height 17
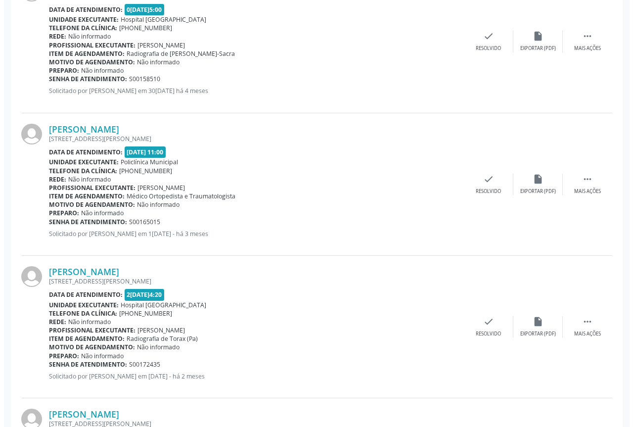
scroll to position [1312, 0]
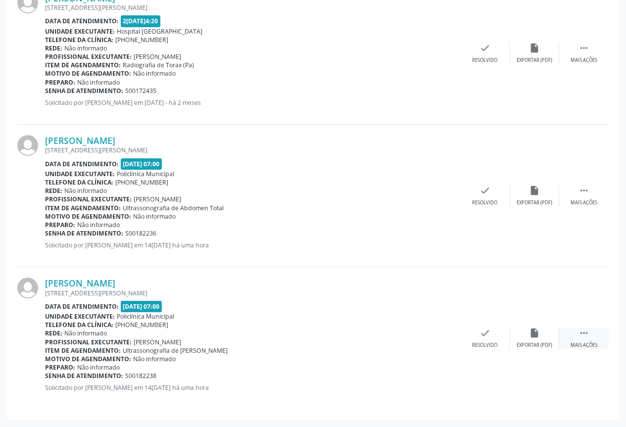
click at [588, 337] on icon "" at bounding box center [583, 332] width 11 height 11
click at [433, 333] on icon "cancel" at bounding box center [435, 332] width 11 height 11
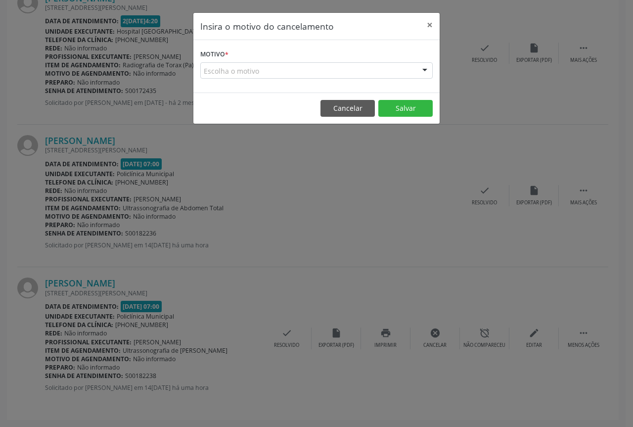
click at [423, 72] on div at bounding box center [424, 71] width 15 height 17
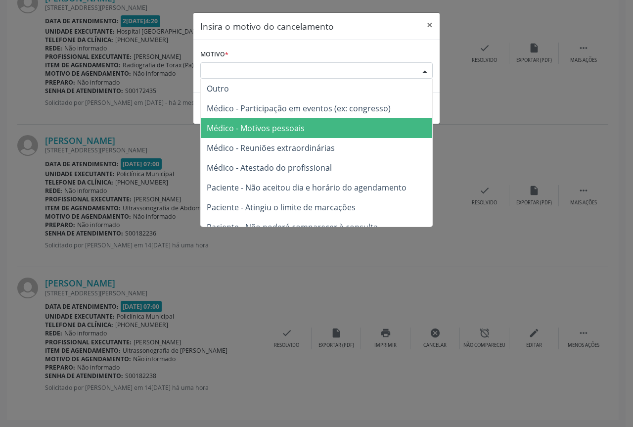
click at [287, 124] on span "Médico - Motivos pessoais" at bounding box center [256, 128] width 98 height 11
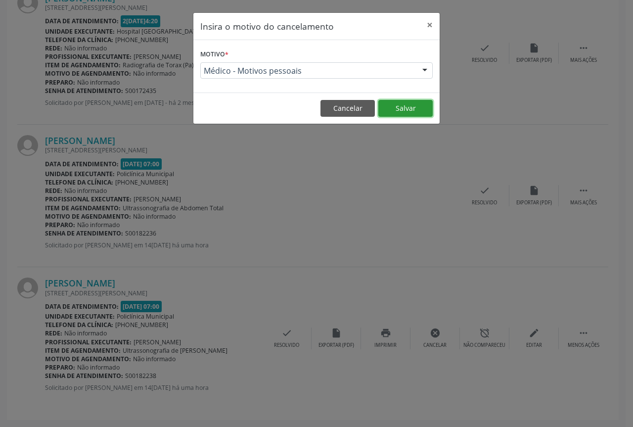
click at [408, 109] on button "Salvar" at bounding box center [405, 108] width 54 height 17
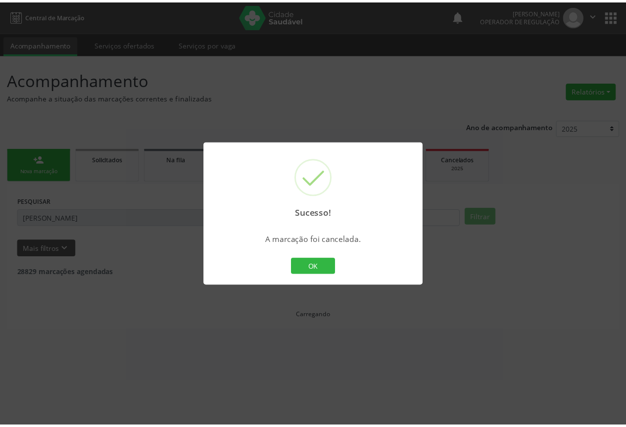
scroll to position [0, 0]
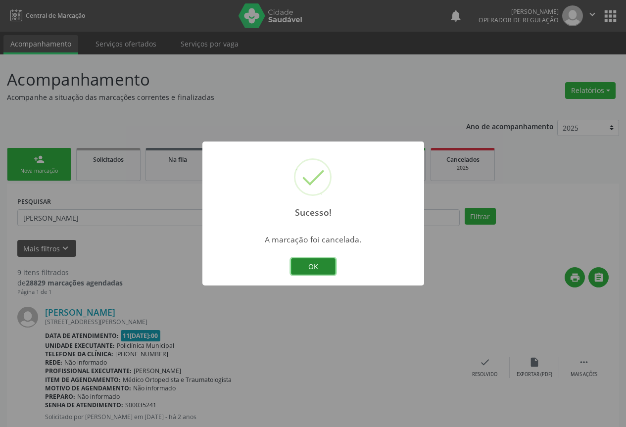
click at [318, 264] on button "OK" at bounding box center [313, 266] width 45 height 17
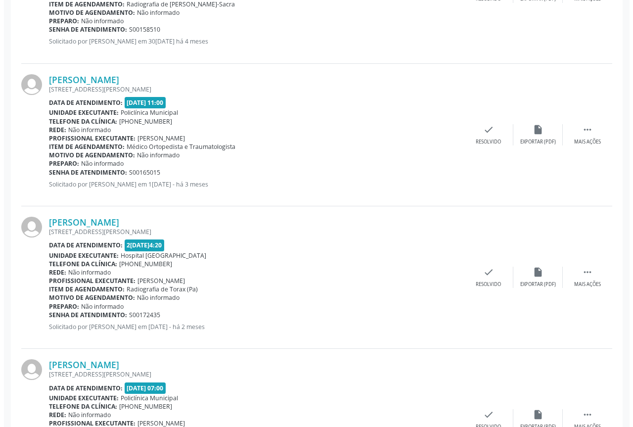
scroll to position [1169, 0]
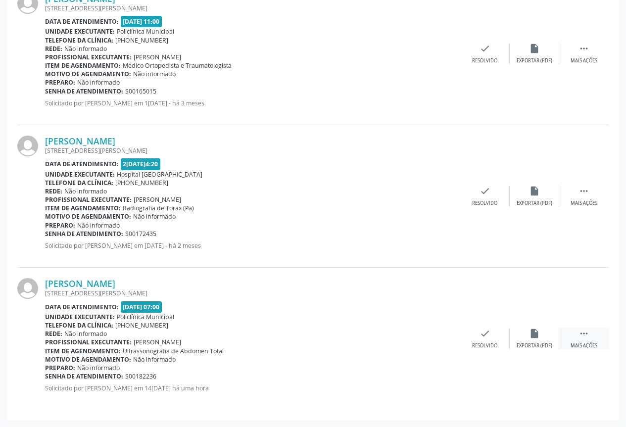
click at [580, 337] on icon "" at bounding box center [583, 333] width 11 height 11
click at [430, 334] on icon "cancel" at bounding box center [435, 333] width 11 height 11
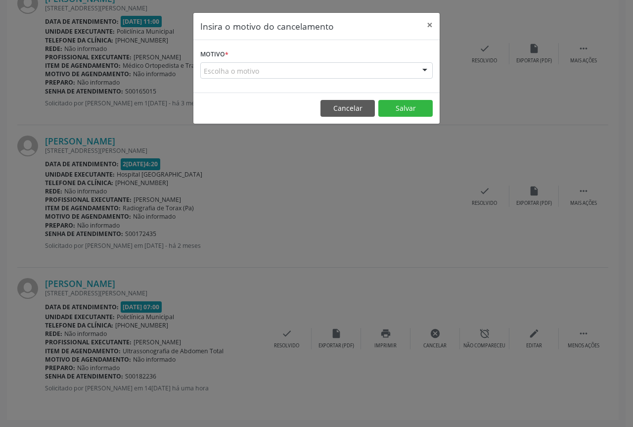
click at [426, 70] on div at bounding box center [424, 71] width 15 height 17
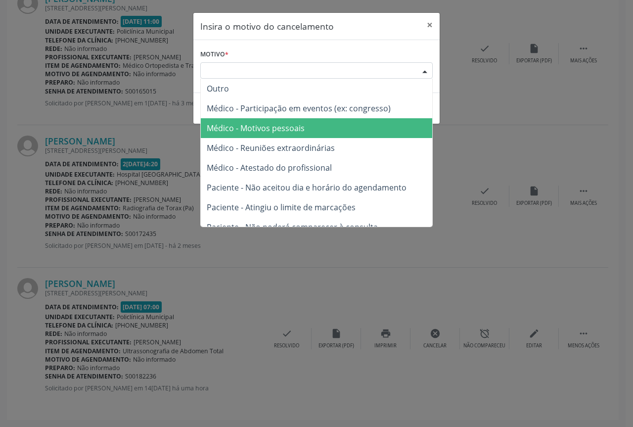
click at [267, 129] on span "Médico - Motivos pessoais" at bounding box center [256, 128] width 98 height 11
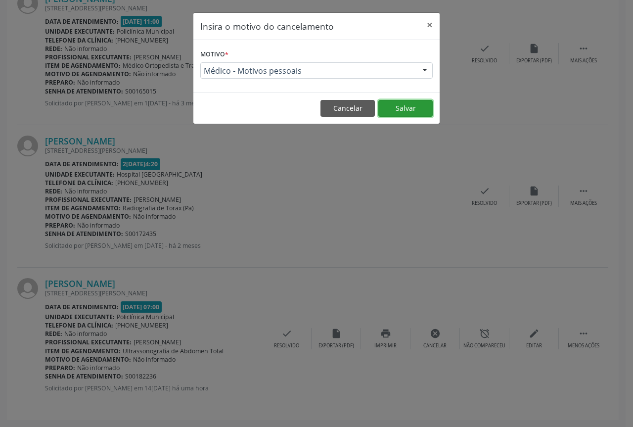
click at [406, 112] on button "Salvar" at bounding box center [405, 108] width 54 height 17
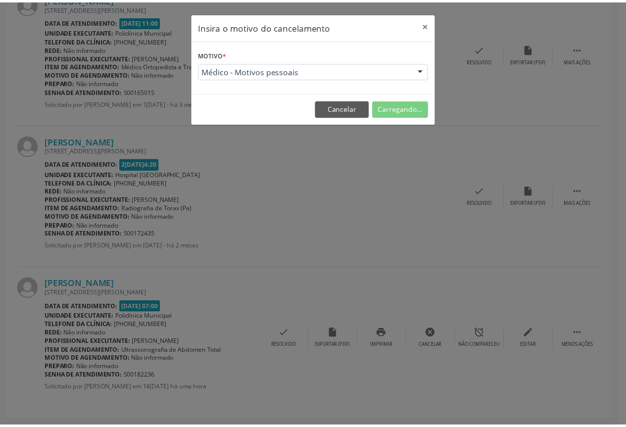
scroll to position [0, 0]
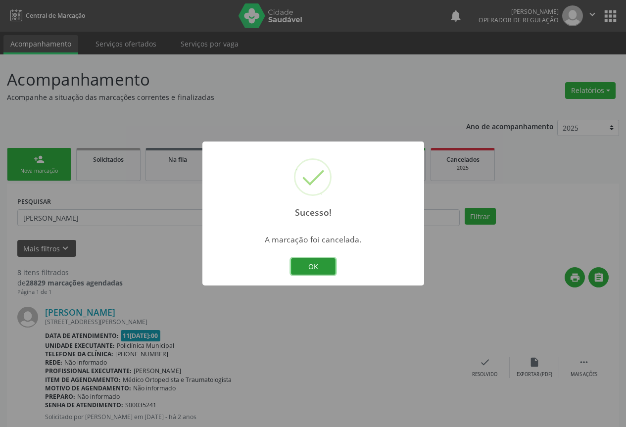
drag, startPoint x: 319, startPoint y: 261, endPoint x: 384, endPoint y: 250, distance: 66.7
click at [318, 261] on button "OK" at bounding box center [313, 266] width 45 height 17
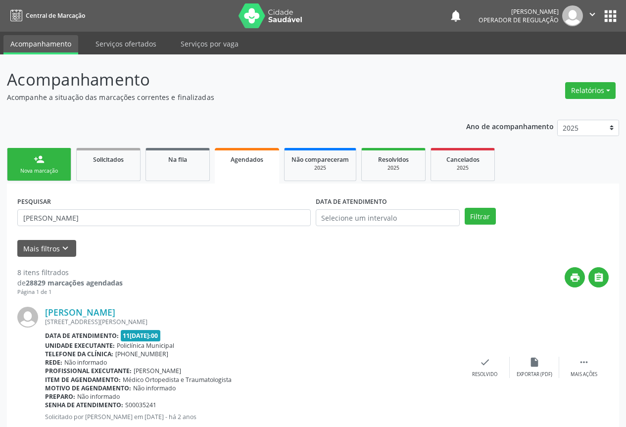
click at [45, 164] on link "person_add Nova marcação" at bounding box center [39, 164] width 64 height 33
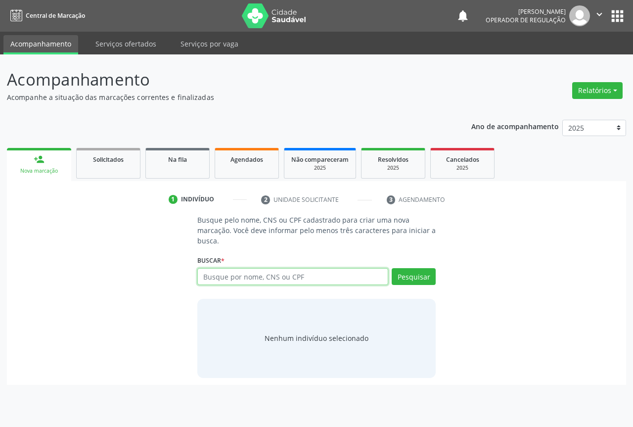
click at [211, 281] on input "text" at bounding box center [292, 276] width 191 height 17
type input "703201647844697"
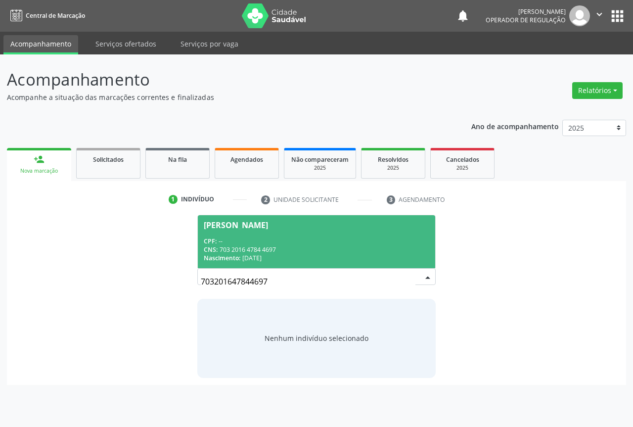
click at [298, 264] on span "[PERSON_NAME] CPF: -- CNS: 703 2016 4784 4697 Nascimento: 1[DATE]" at bounding box center [316, 241] width 237 height 53
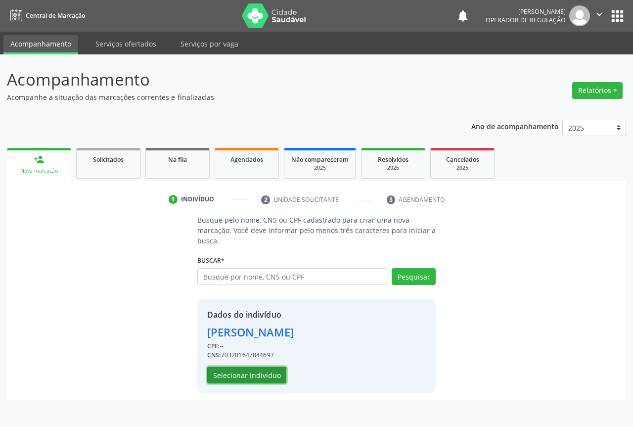
click at [260, 367] on button "Selecionar indivíduo" at bounding box center [246, 375] width 79 height 17
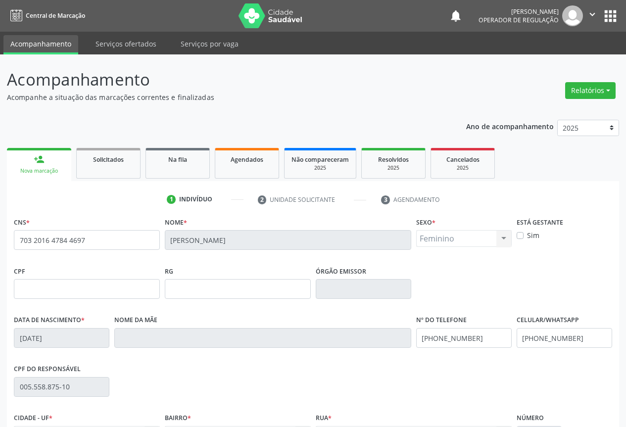
scroll to position [109, 0]
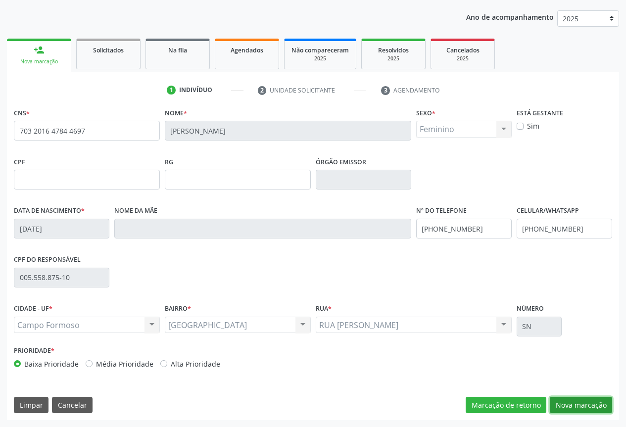
click at [584, 404] on button "Nova marcação" at bounding box center [581, 405] width 62 height 17
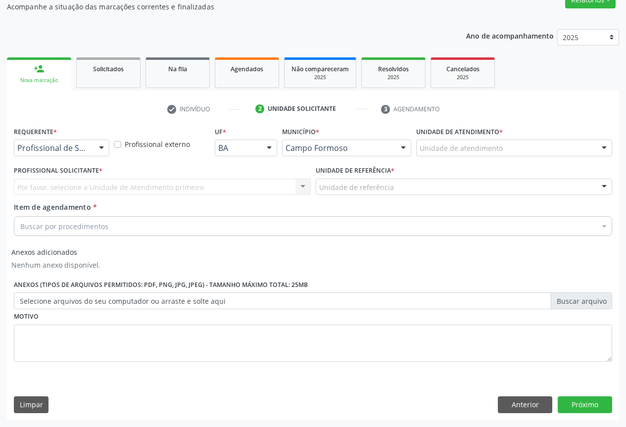
scroll to position [91, 0]
click at [96, 148] on div at bounding box center [101, 148] width 15 height 17
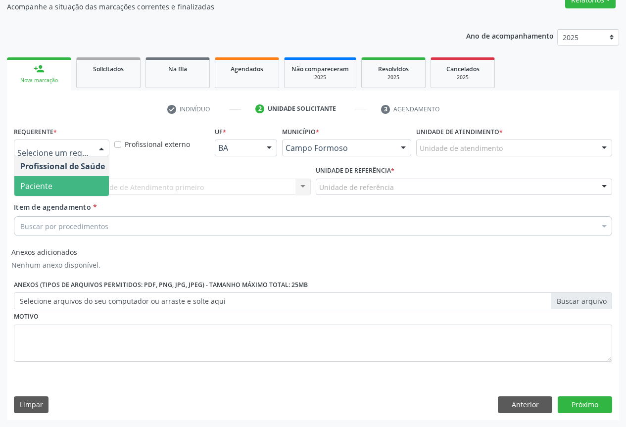
click at [37, 190] on span "Paciente" at bounding box center [36, 186] width 32 height 11
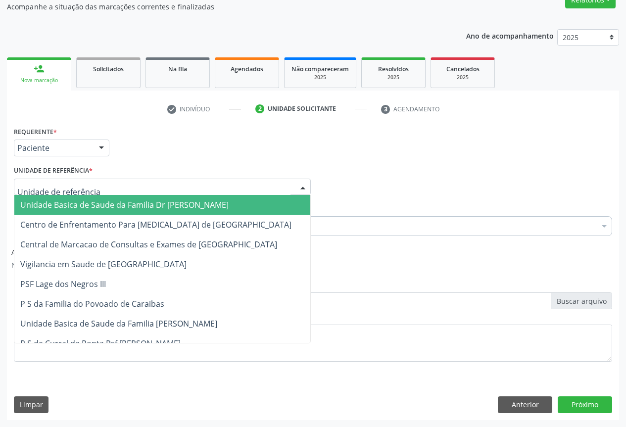
click at [123, 187] on div at bounding box center [162, 187] width 297 height 17
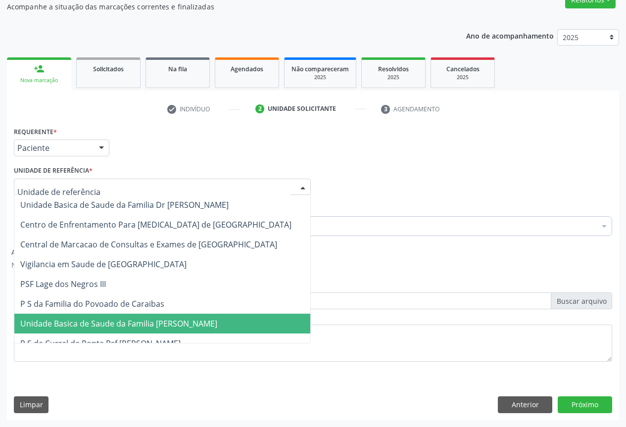
click at [125, 328] on span "Unidade Basica de Saude da Familia [PERSON_NAME]" at bounding box center [118, 323] width 197 height 11
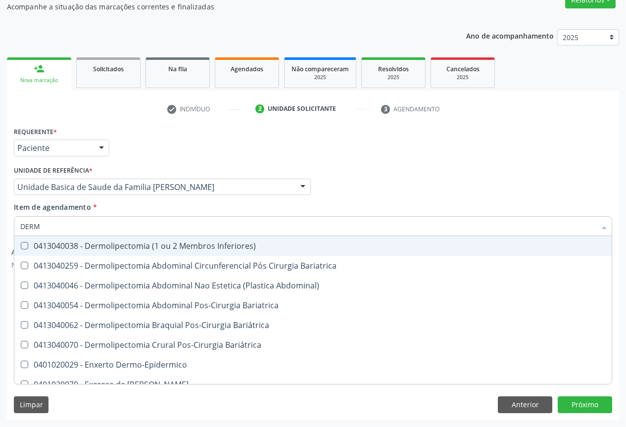
type input "DERMA"
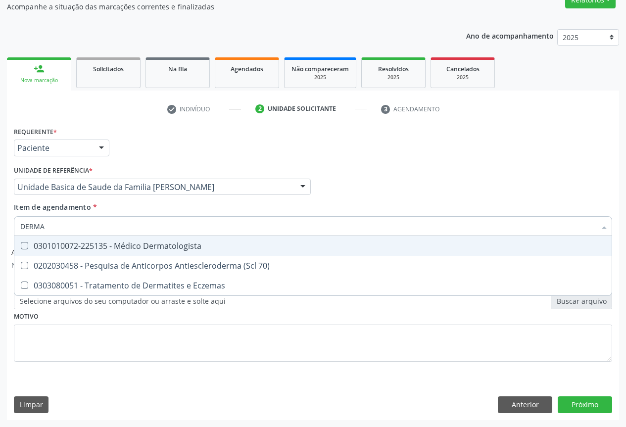
click at [84, 248] on div "0301010072-225135 - Médico Dermatologista" at bounding box center [312, 246] width 585 height 8
checkbox Dermatologista "true"
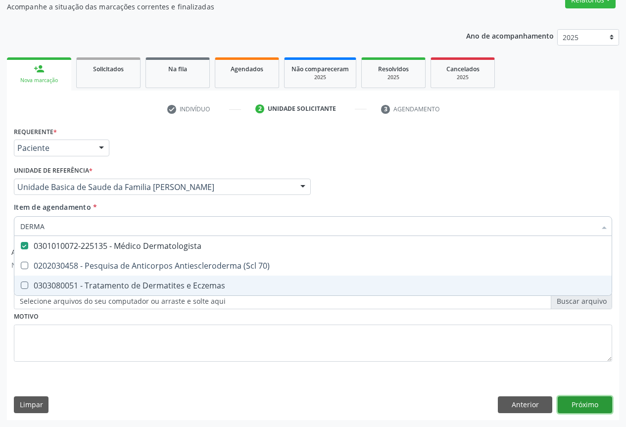
click at [592, 406] on button "Próximo" at bounding box center [584, 404] width 54 height 17
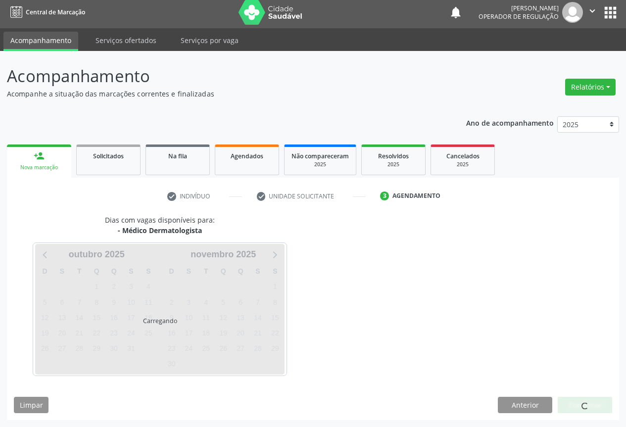
scroll to position [3, 0]
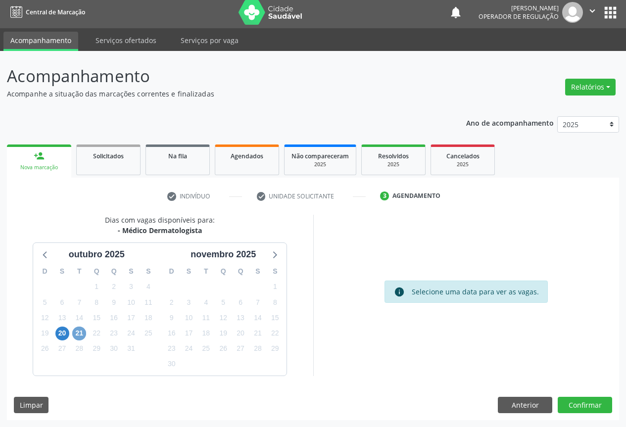
click at [82, 335] on span "21" at bounding box center [79, 333] width 14 height 14
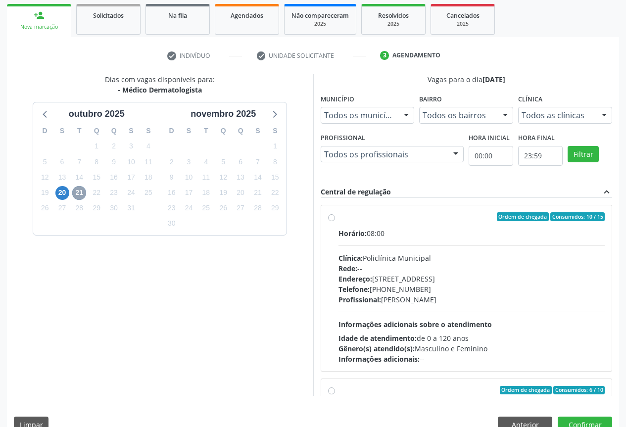
scroll to position [148, 0]
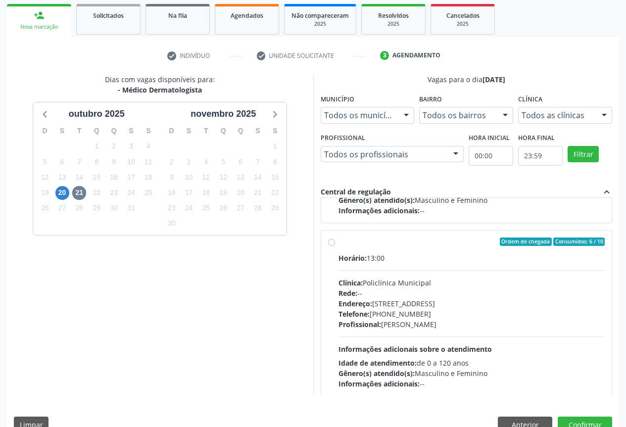
click at [546, 313] on div "Telefone: [PHONE_NUMBER]" at bounding box center [471, 314] width 267 height 10
click at [335, 246] on input "Ordem de chegada Consumidos: 6 / 10 Horário: 13:00 Clínica: Policlínica Municip…" at bounding box center [331, 241] width 7 height 9
radio input "true"
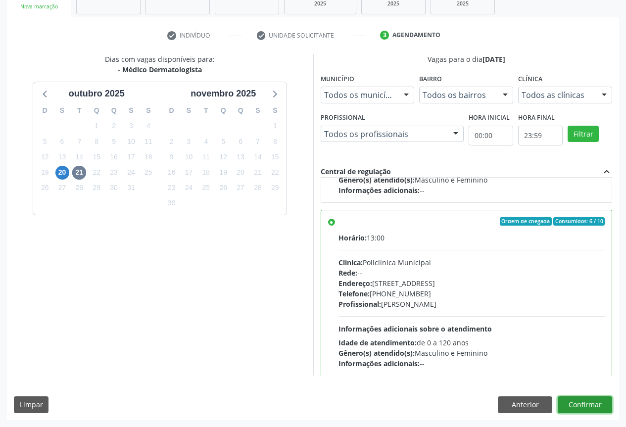
click at [571, 403] on button "Confirmar" at bounding box center [584, 404] width 54 height 17
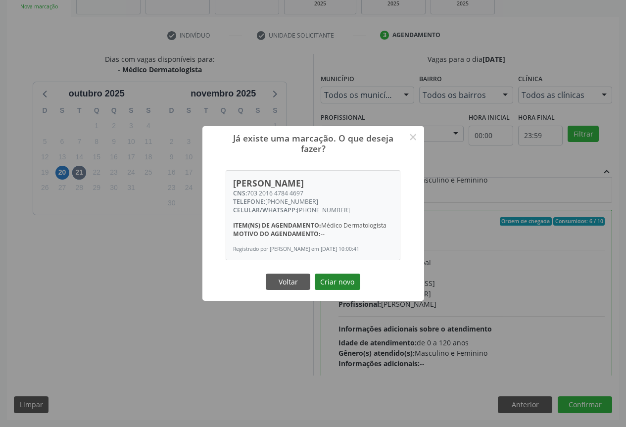
click at [343, 290] on button "Criar novo" at bounding box center [338, 282] width 46 height 17
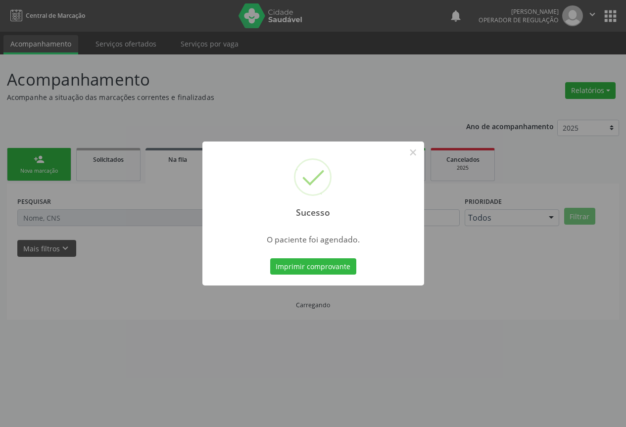
scroll to position [0, 0]
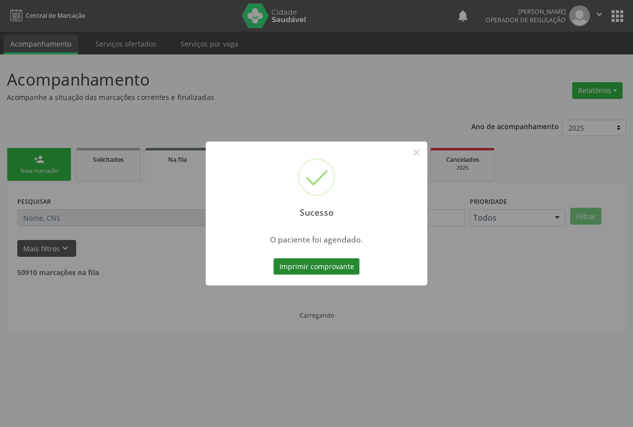
click at [334, 268] on button "Imprimir comprovante" at bounding box center [317, 266] width 86 height 17
